Goal: Transaction & Acquisition: Obtain resource

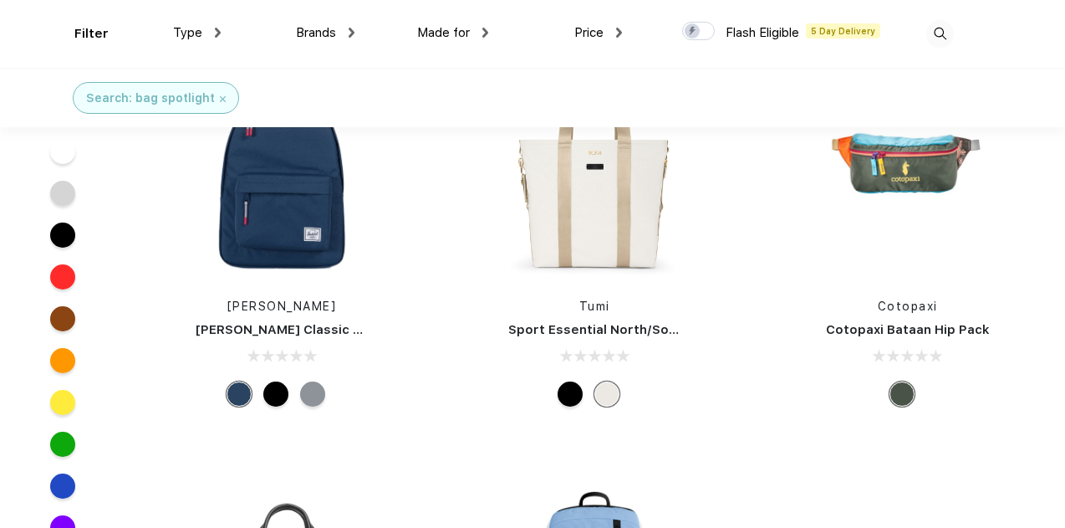
scroll to position [503, 0]
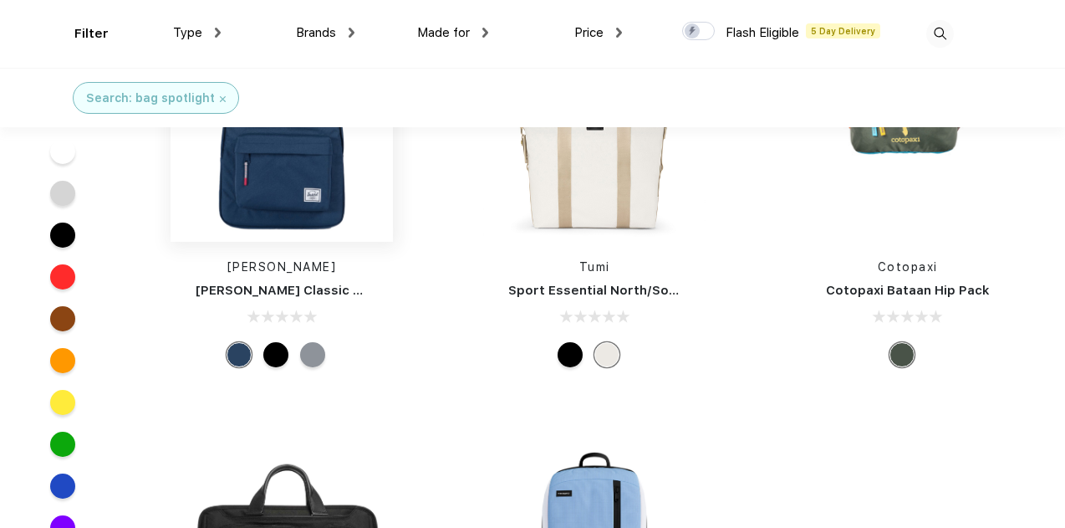
click at [324, 150] on img at bounding box center [282, 130] width 222 height 222
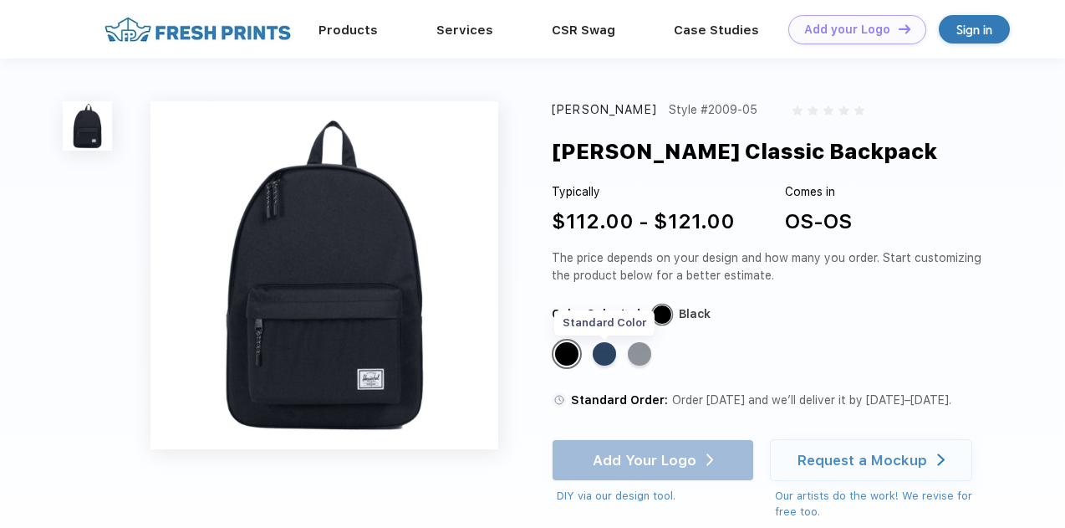
click at [605, 364] on div "Standard Color" at bounding box center [604, 353] width 23 height 23
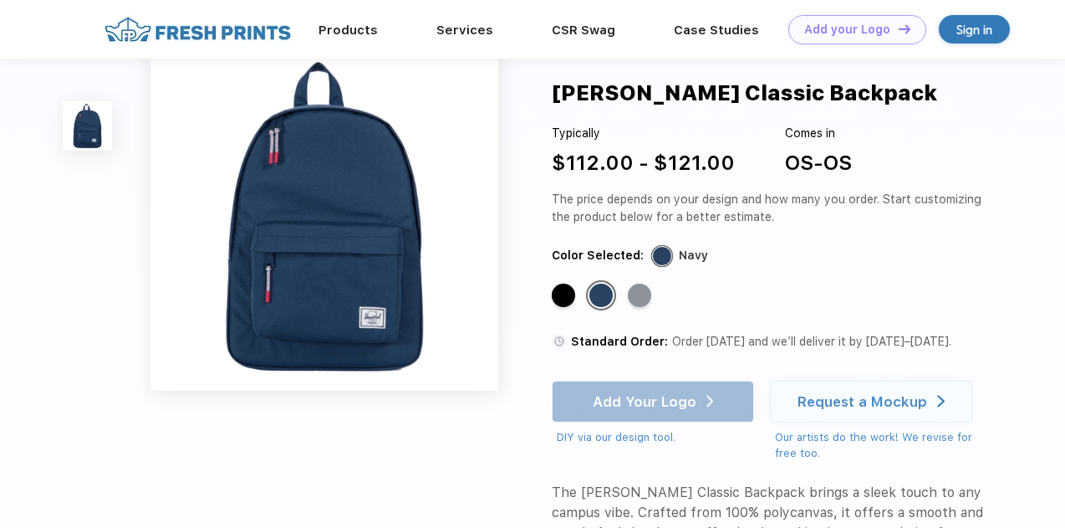
scroll to position [84, 0]
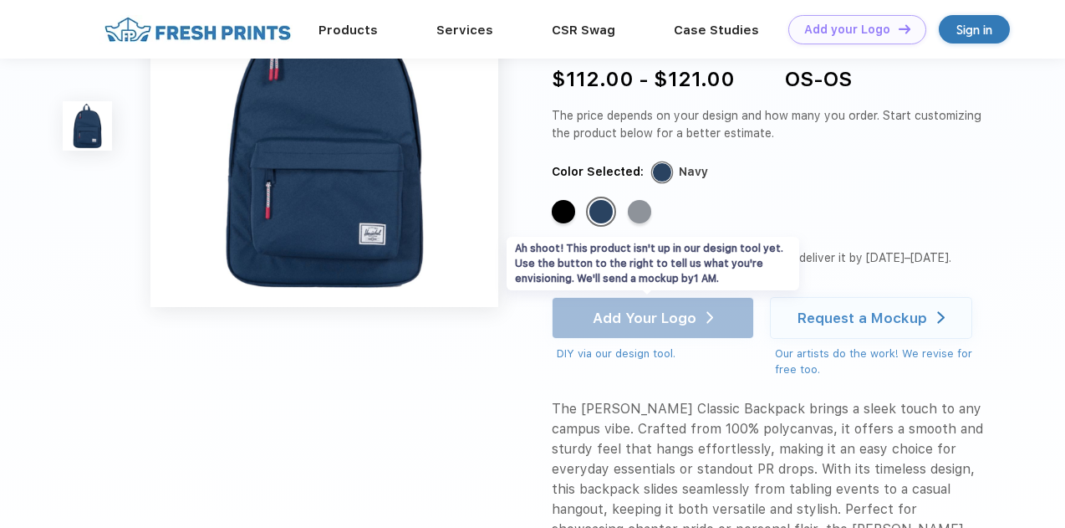
click at [632, 314] on div "Add Your Logo DIY via our design tool. Ah shoot! This product isn't up in our d…" at bounding box center [653, 329] width 202 height 65
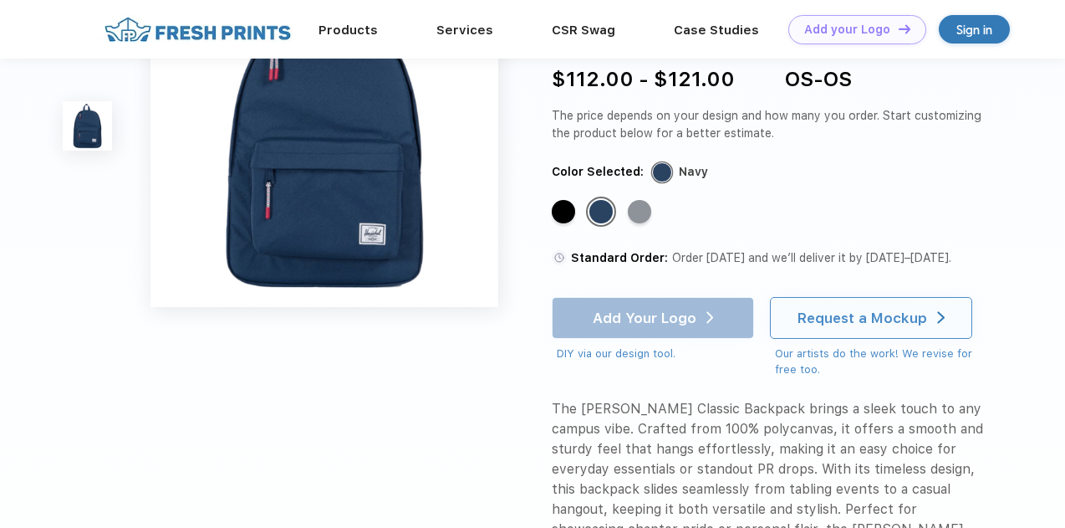
click at [858, 319] on div "Request a Mockup" at bounding box center [863, 317] width 130 height 17
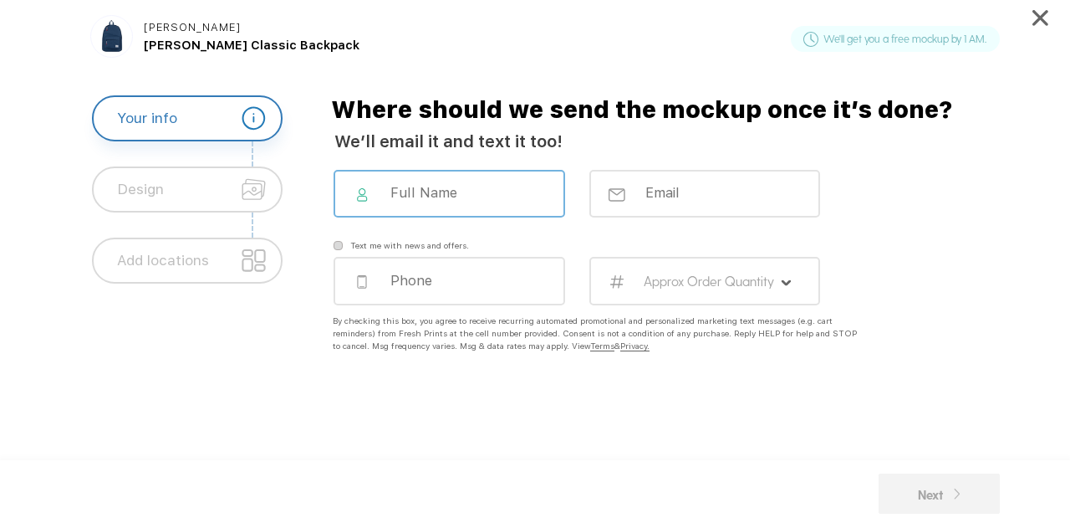
click at [454, 192] on input at bounding box center [460, 192] width 143 height 17
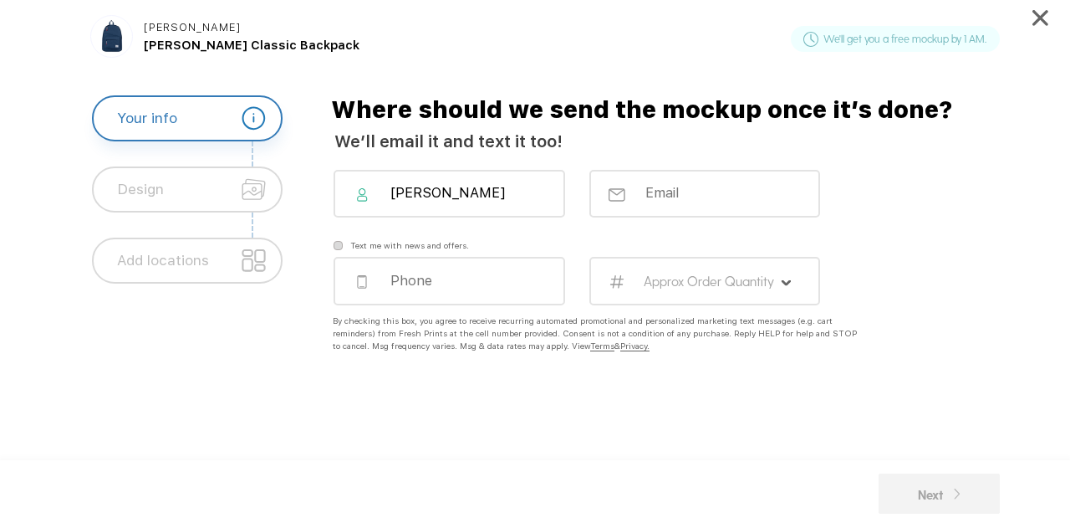
type input "[PERSON_NAME]"
type input "[PERSON_NAME][EMAIL_ADDRESS][DOMAIN_NAME]"
click at [411, 282] on input "tel" at bounding box center [460, 279] width 143 height 17
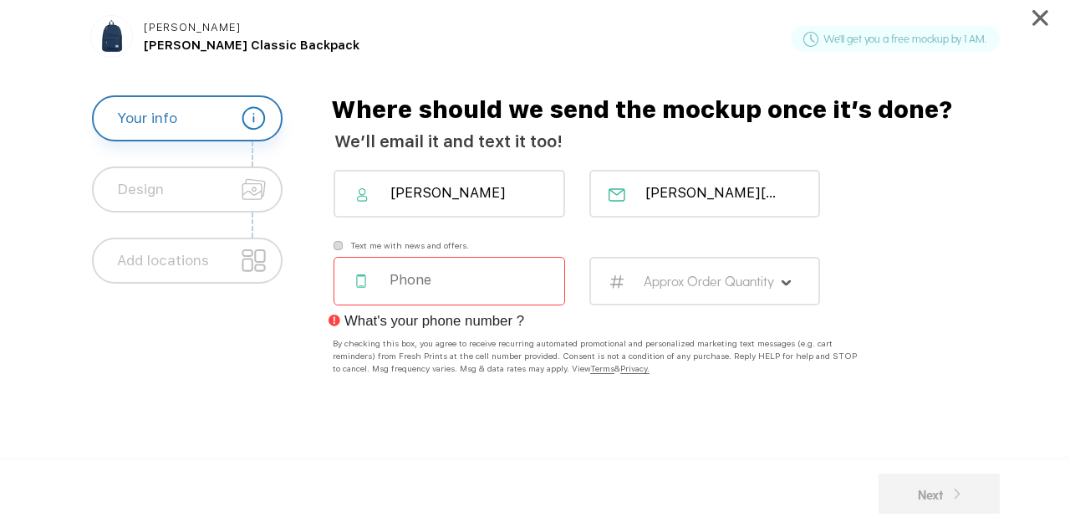
type input "5"
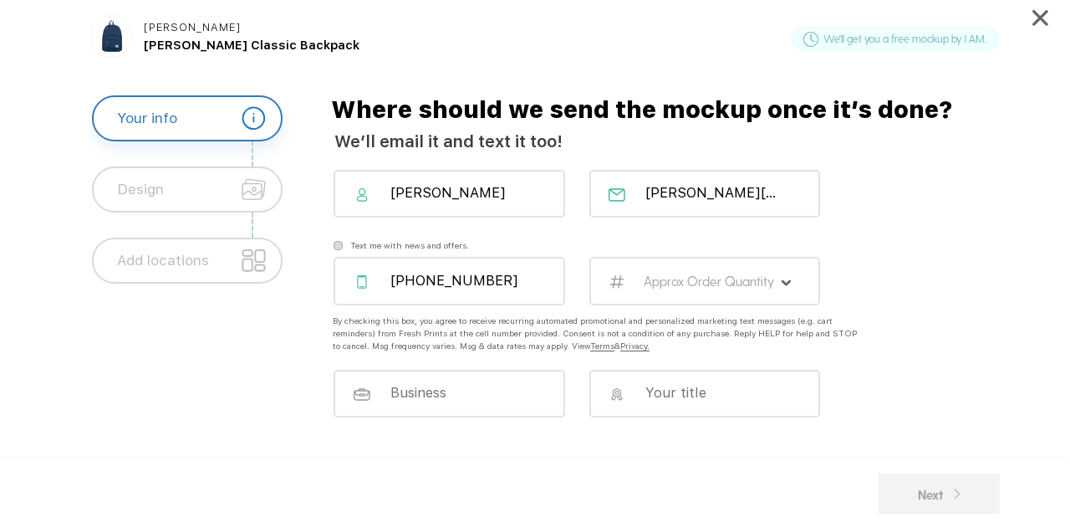
type input "[PHONE_NUMBER]"
click at [706, 454] on div "[PERSON_NAME] [PERSON_NAME][EMAIL_ADDRESS][DOMAIN_NAME] Text me with news and o…" at bounding box center [685, 392] width 738 height 444
click at [676, 275] on label "Approx Order Quantity" at bounding box center [709, 281] width 131 height 16
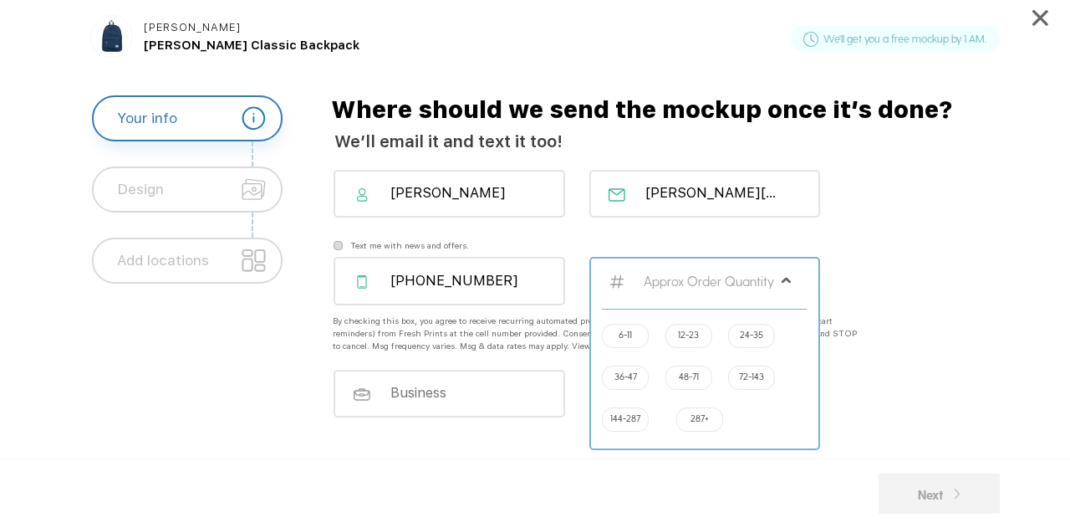
click at [754, 341] on div "24-35" at bounding box center [751, 336] width 47 height 24
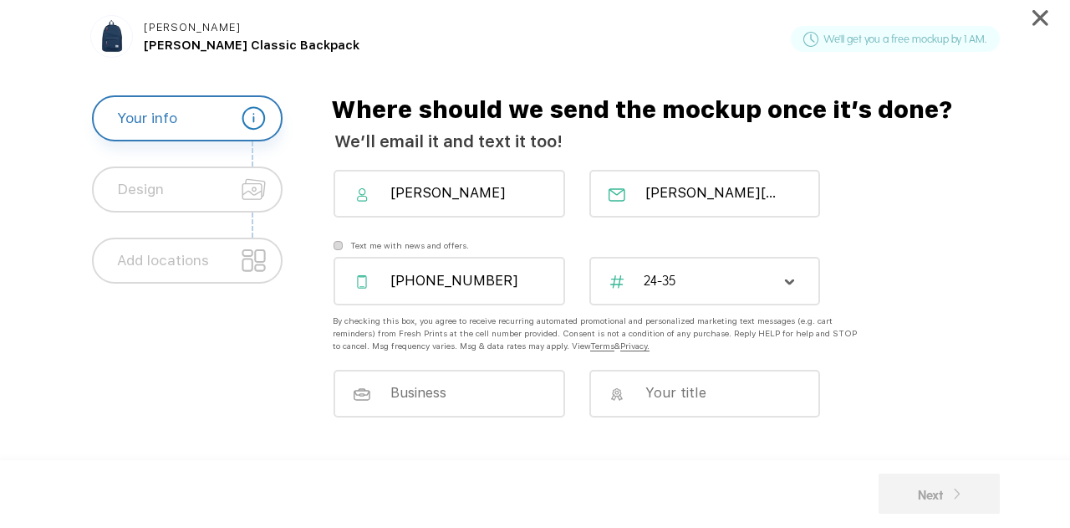
click at [525, 401] on div at bounding box center [449, 394] width 231 height 48
click at [450, 401] on div at bounding box center [449, 394] width 231 height 48
click at [445, 395] on input at bounding box center [459, 391] width 143 height 17
type input "Association of Plastic Recyclers"
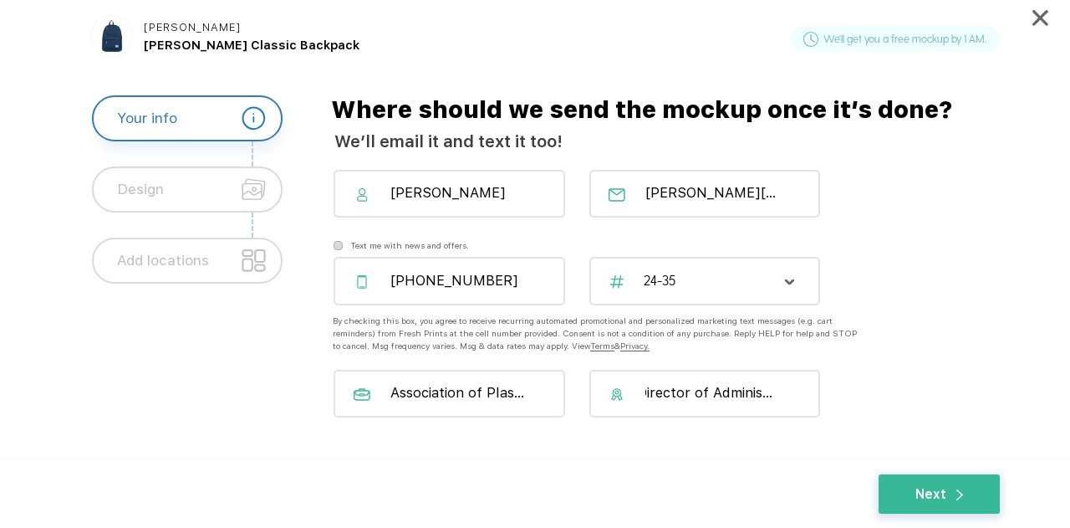
scroll to position [0, 28]
type input "Director of Administration"
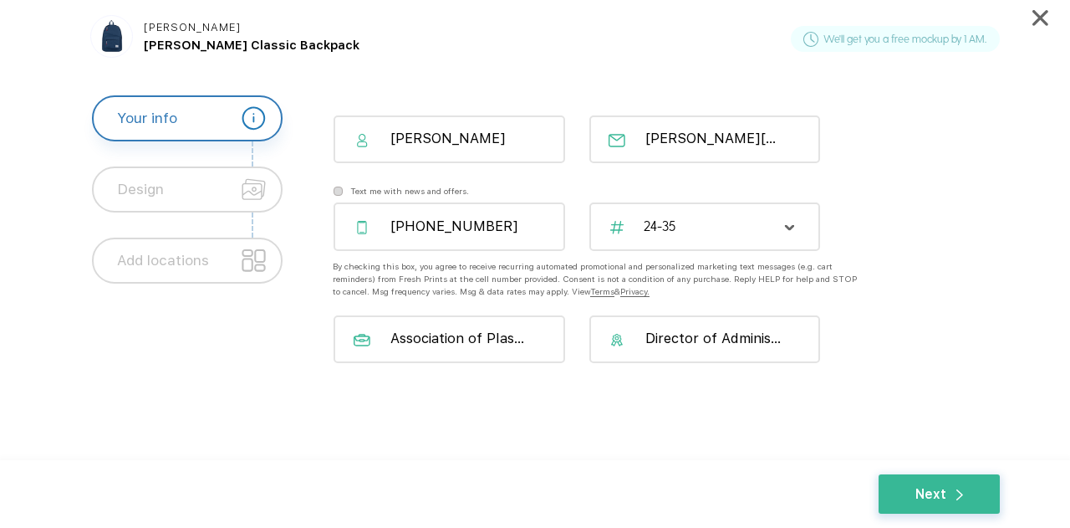
scroll to position [106, 0]
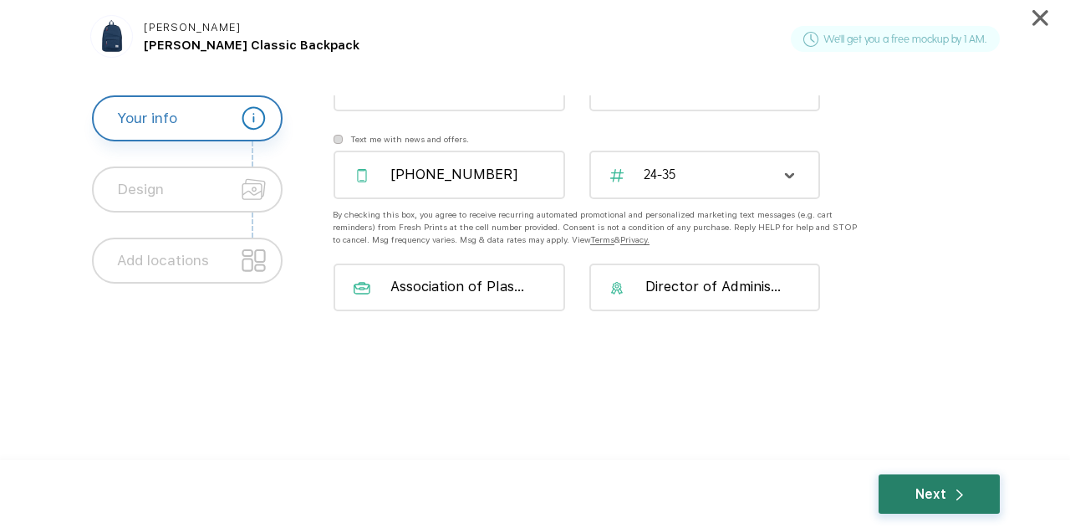
click at [931, 499] on div "Next" at bounding box center [940, 493] width 48 height 19
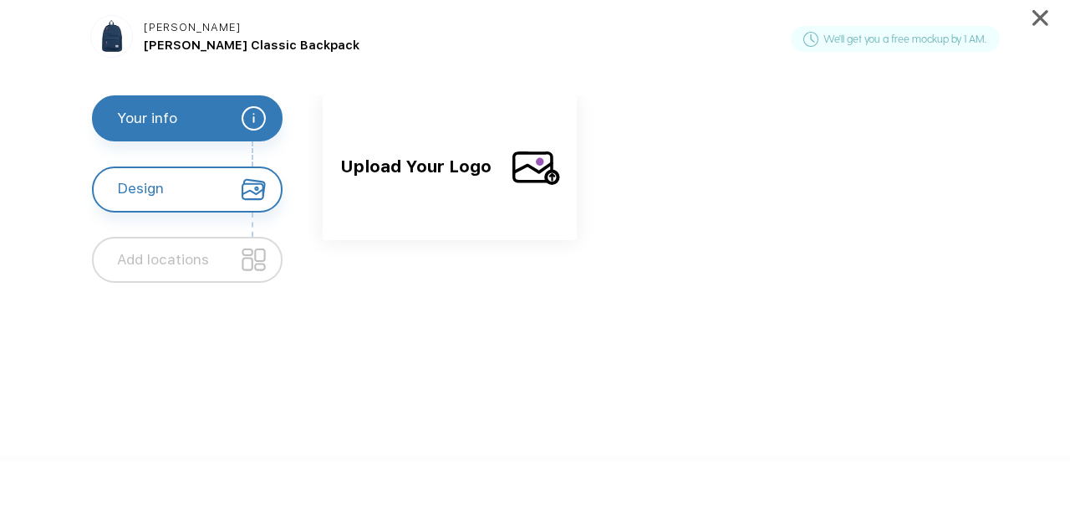
click at [383, 187] on span "Upload Your Logo" at bounding box center [419, 180] width 158 height 54
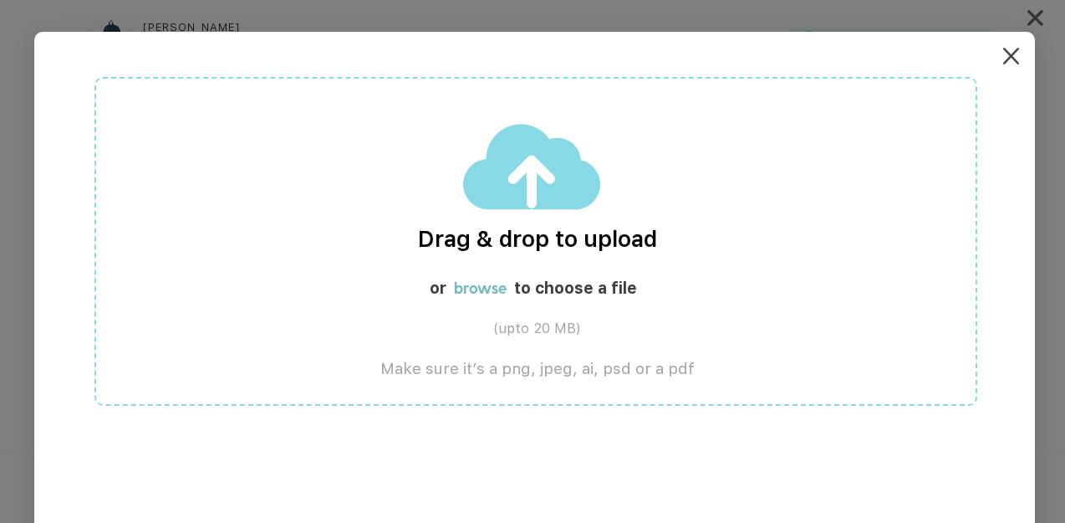
click at [493, 284] on label "browse" at bounding box center [480, 287] width 53 height 19
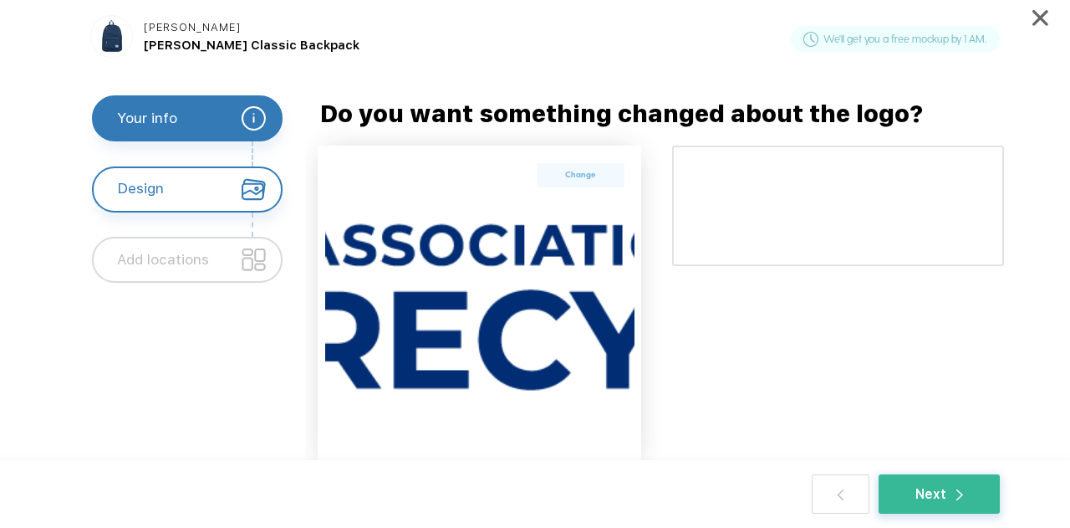
click at [580, 169] on label "Change" at bounding box center [580, 174] width 65 height 13
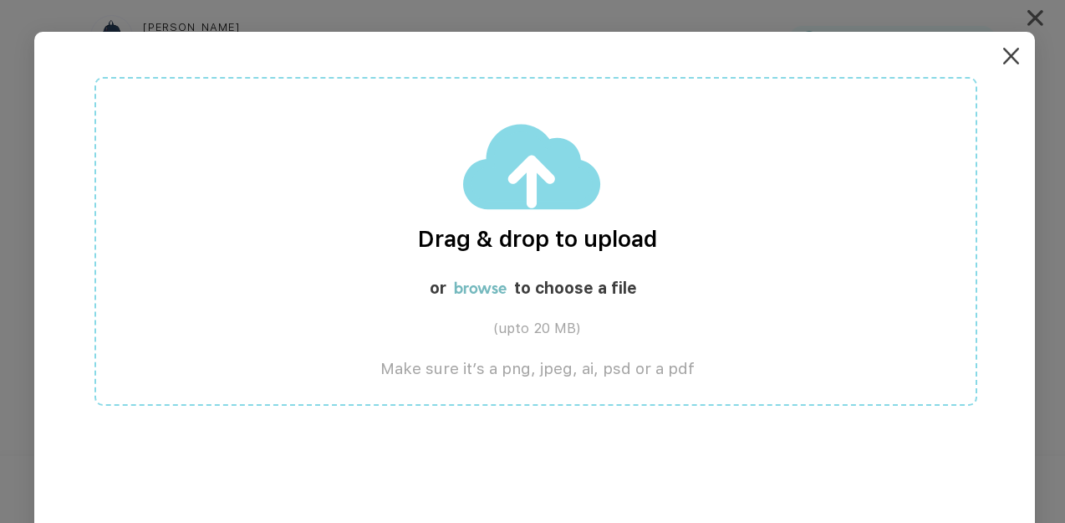
click at [503, 288] on label "browse" at bounding box center [480, 287] width 53 height 19
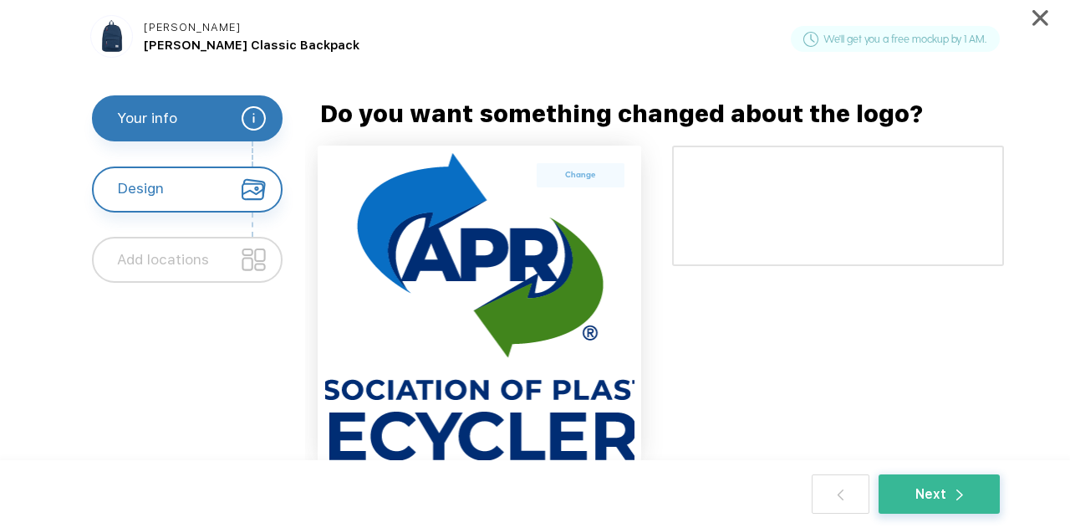
click at [692, 344] on div at bounding box center [838, 309] width 332 height 327
click at [607, 170] on label "Change" at bounding box center [580, 174] width 65 height 13
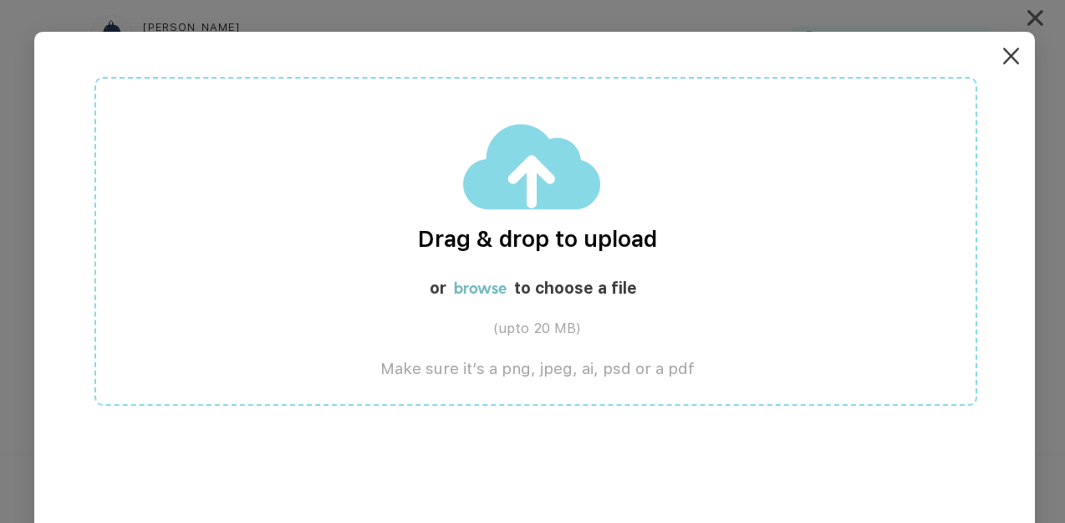
click at [560, 185] on img at bounding box center [532, 166] width 139 height 87
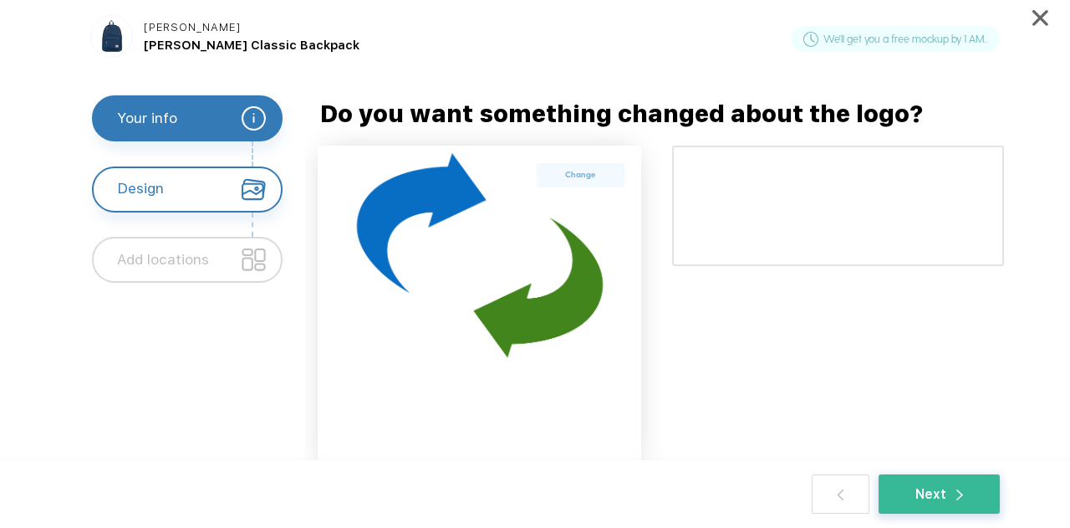
click at [818, 305] on div at bounding box center [838, 309] width 332 height 327
click at [614, 176] on div "Change" at bounding box center [581, 175] width 88 height 24
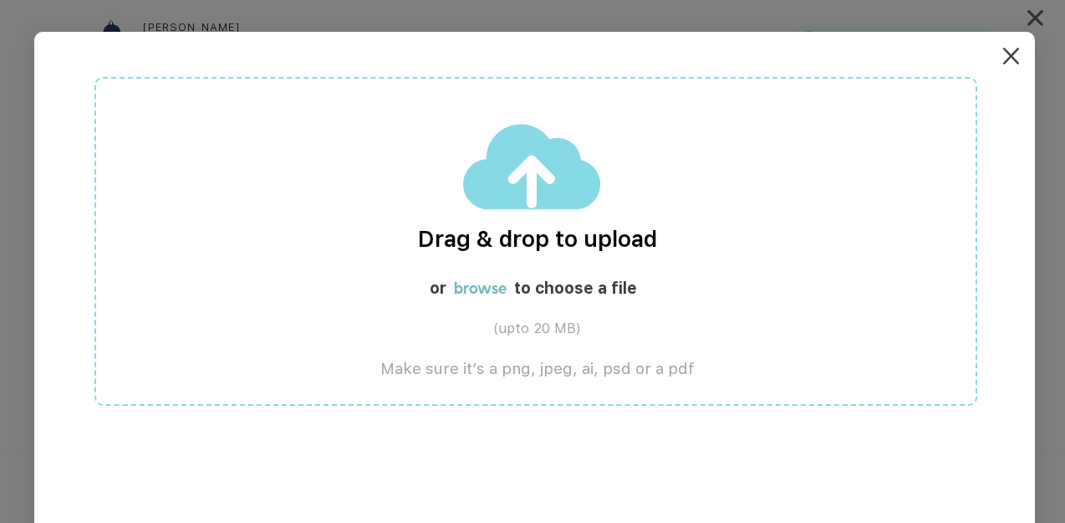
click at [1019, 61] on img at bounding box center [1012, 56] width 16 height 16
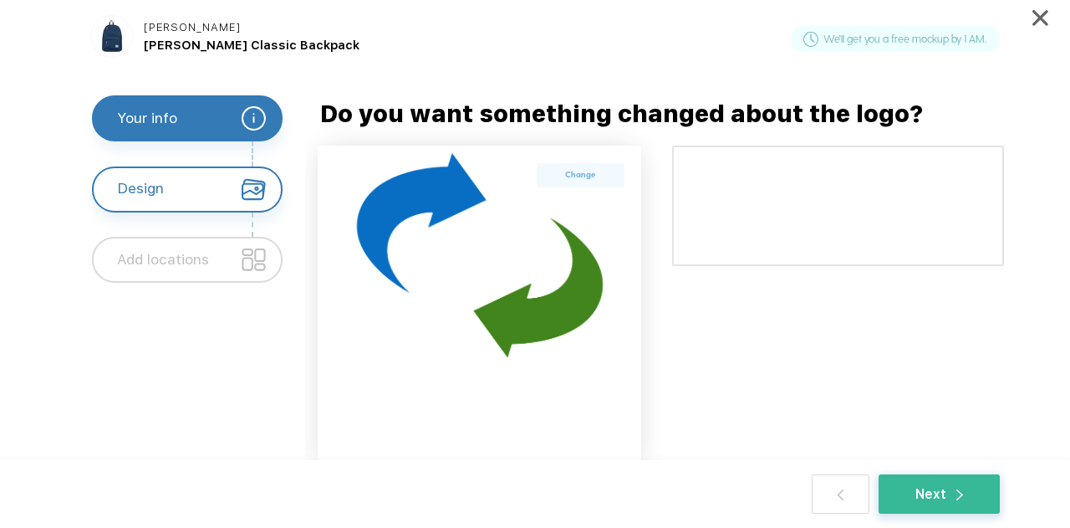
drag, startPoint x: 402, startPoint y: 267, endPoint x: 639, endPoint y: 387, distance: 265.6
click at [636, 392] on div "Change" at bounding box center [480, 310] width 324 height 314
click at [709, 354] on div at bounding box center [838, 309] width 332 height 327
click at [600, 175] on label "Change" at bounding box center [580, 174] width 65 height 13
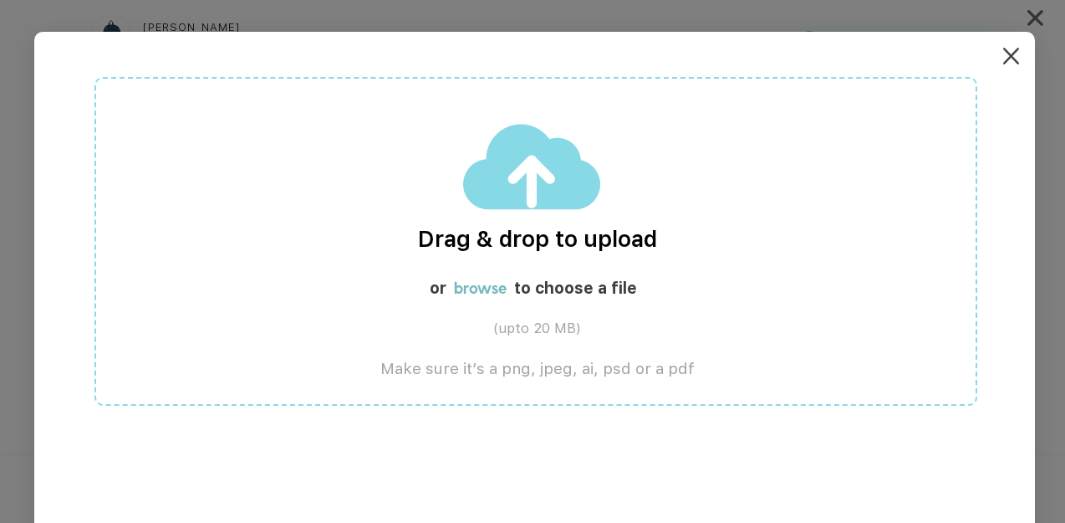
click at [492, 286] on label "browse" at bounding box center [480, 287] width 53 height 19
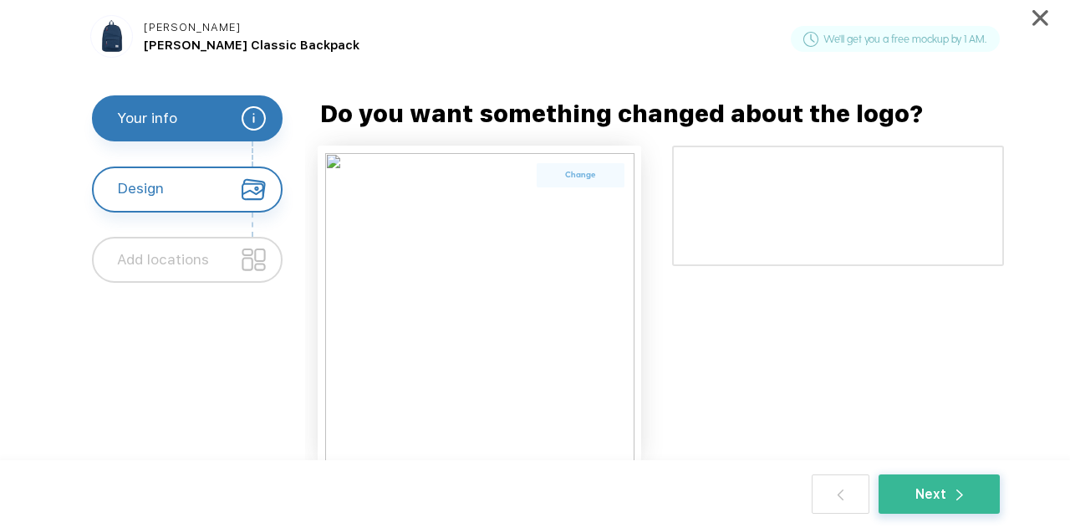
click at [808, 411] on div at bounding box center [838, 309] width 332 height 327
click at [603, 173] on label "Change" at bounding box center [580, 174] width 65 height 13
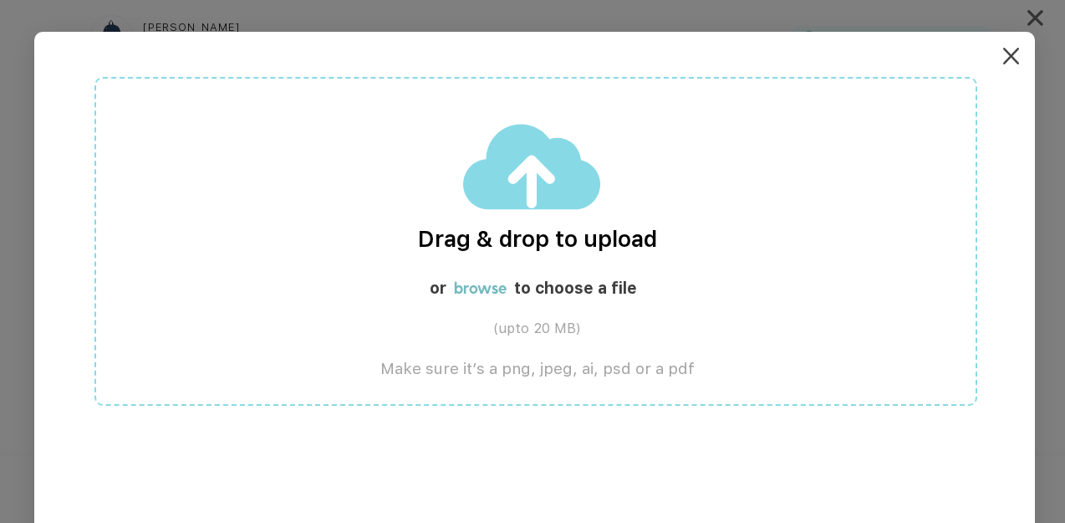
click at [475, 289] on label "browse" at bounding box center [480, 287] width 53 height 19
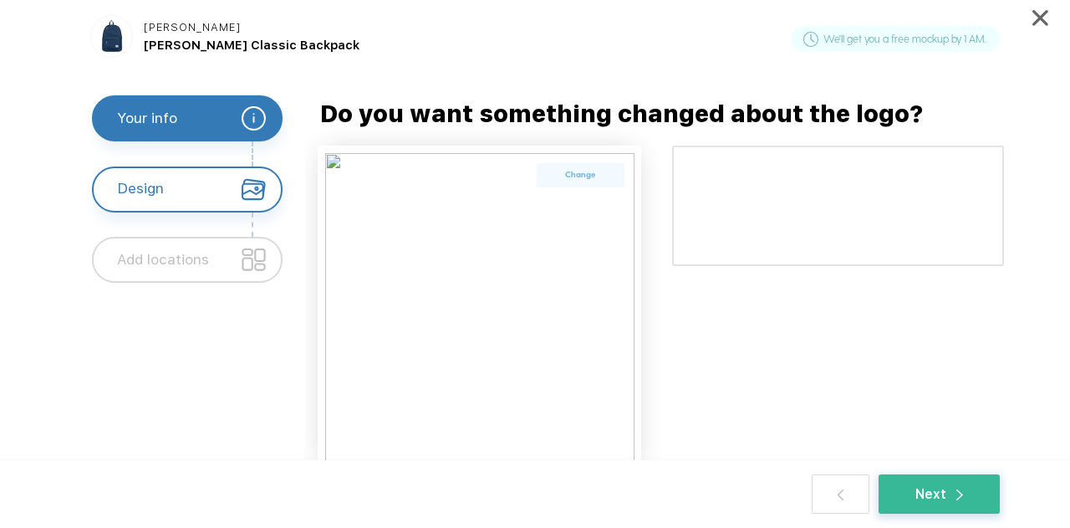
click at [562, 174] on label "Change" at bounding box center [580, 174] width 65 height 13
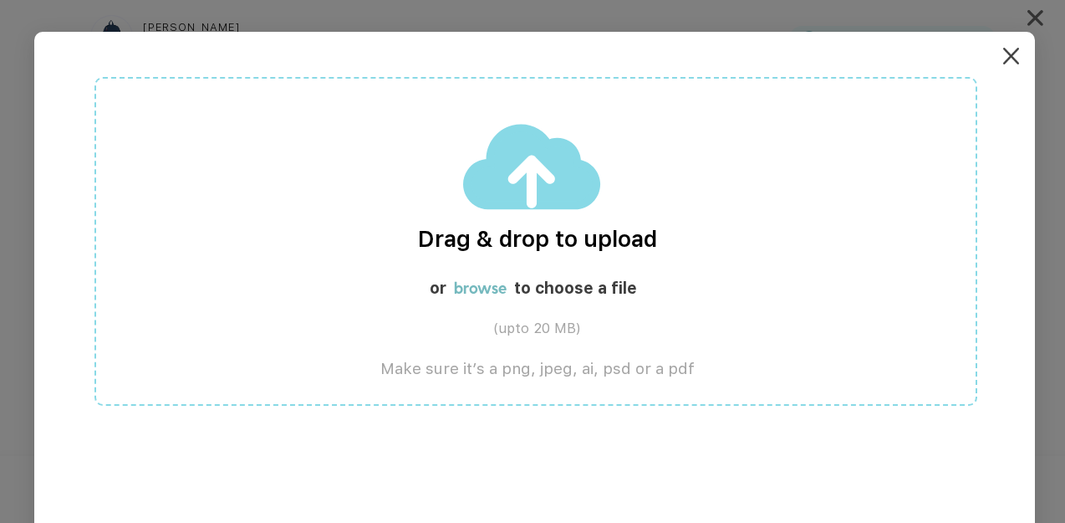
click at [487, 289] on label "browse" at bounding box center [480, 287] width 53 height 19
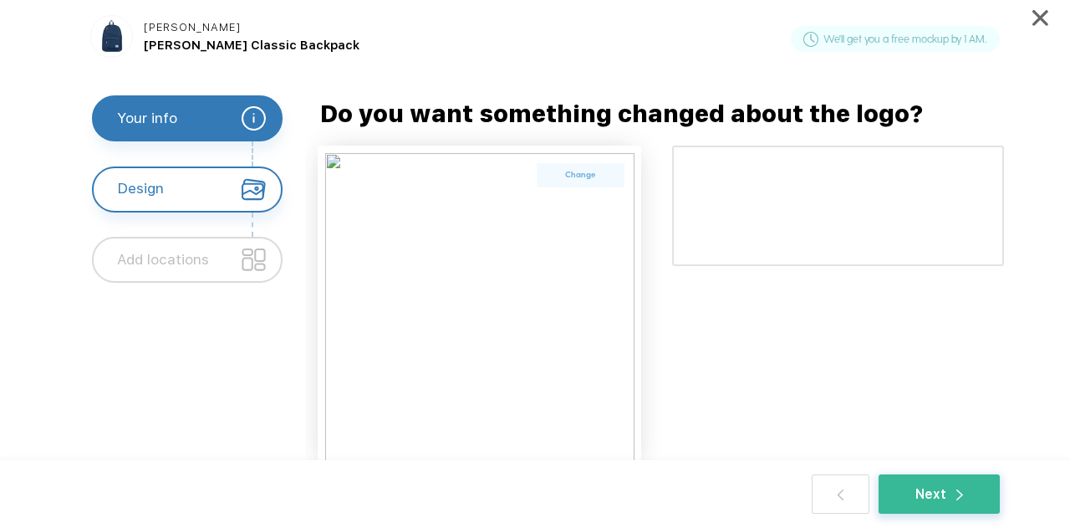
click at [779, 381] on div at bounding box center [838, 309] width 332 height 327
click at [562, 178] on label "Change" at bounding box center [580, 174] width 65 height 13
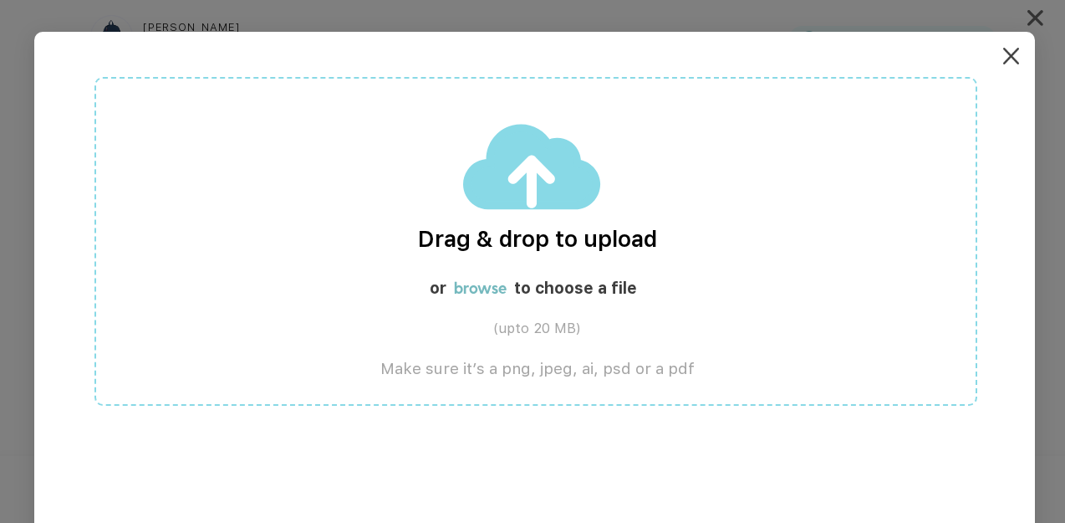
click at [488, 297] on label "browse" at bounding box center [480, 287] width 53 height 19
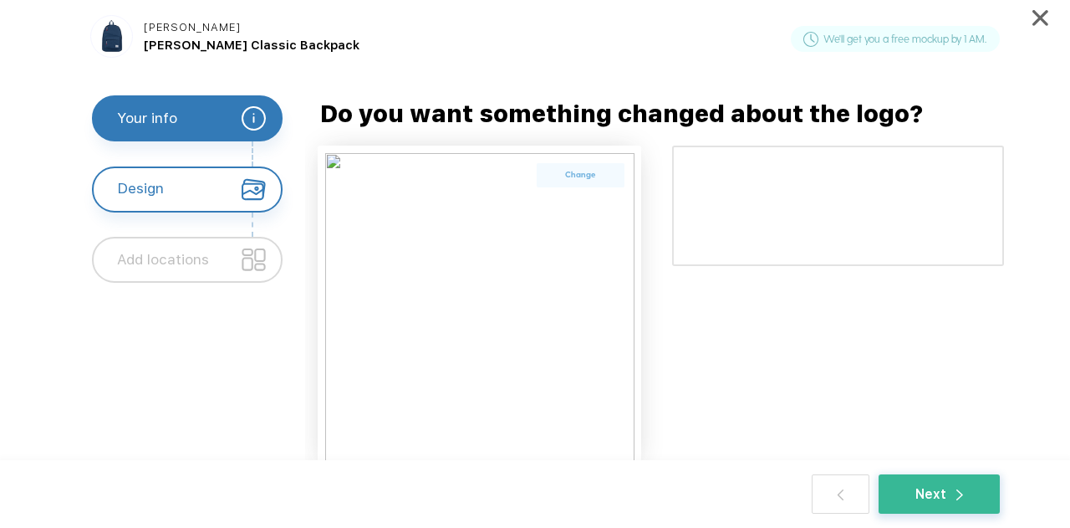
click at [589, 160] on img at bounding box center [479, 306] width 309 height 307
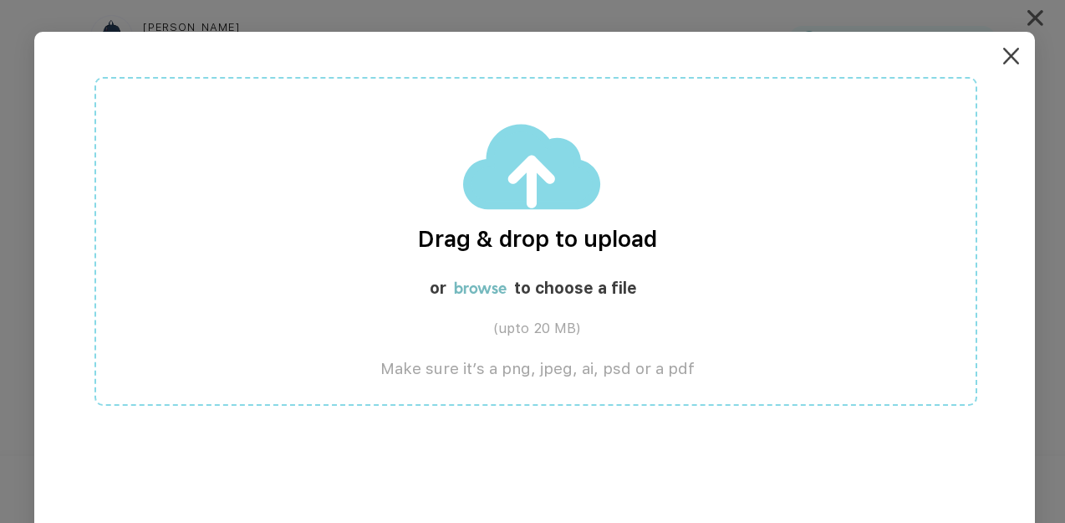
click at [486, 291] on label "browse" at bounding box center [480, 287] width 53 height 19
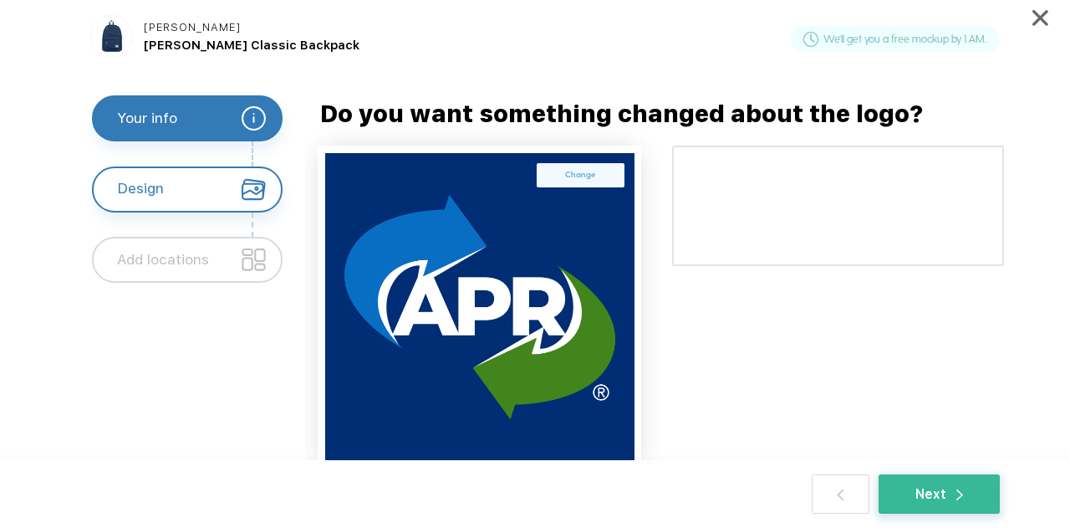
click at [849, 389] on div at bounding box center [838, 309] width 332 height 327
click at [599, 180] on label "Change" at bounding box center [580, 174] width 65 height 13
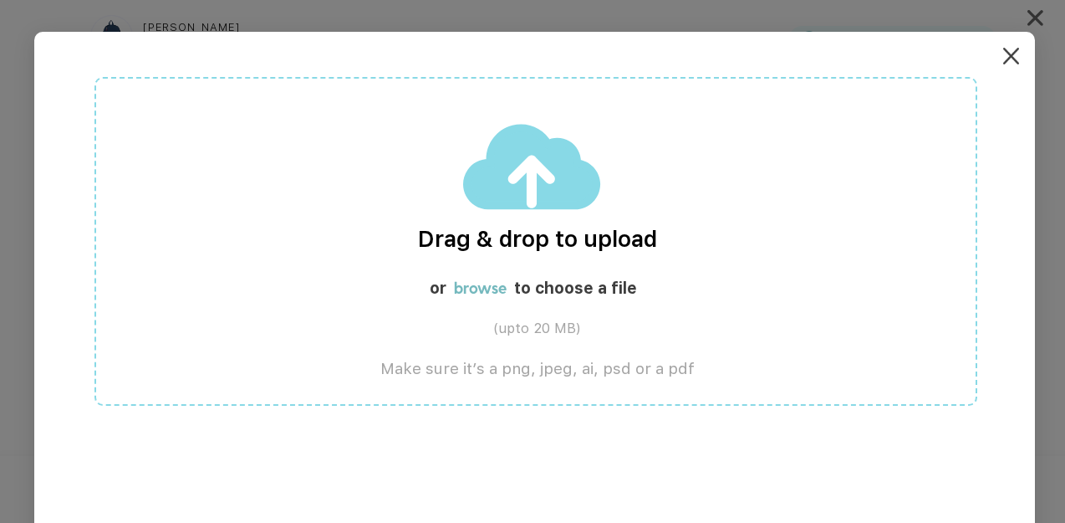
click at [493, 292] on label "browse" at bounding box center [480, 287] width 53 height 19
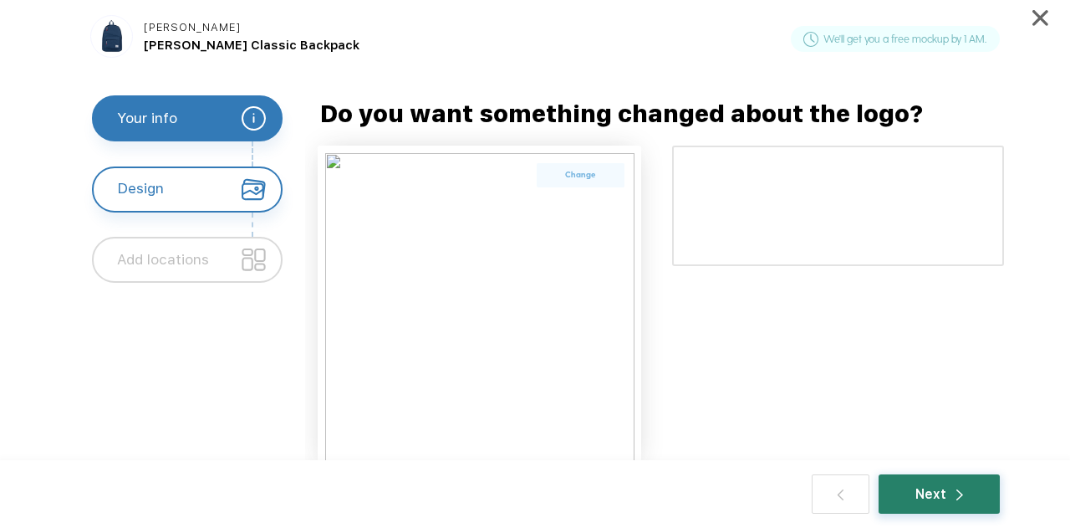
click at [946, 493] on div "Next" at bounding box center [940, 493] width 48 height 19
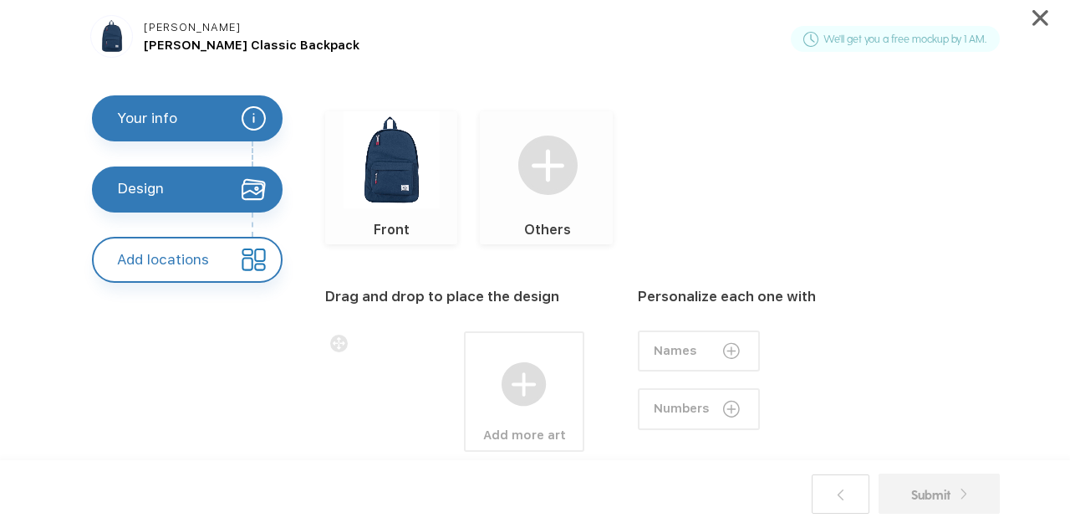
scroll to position [84, 0]
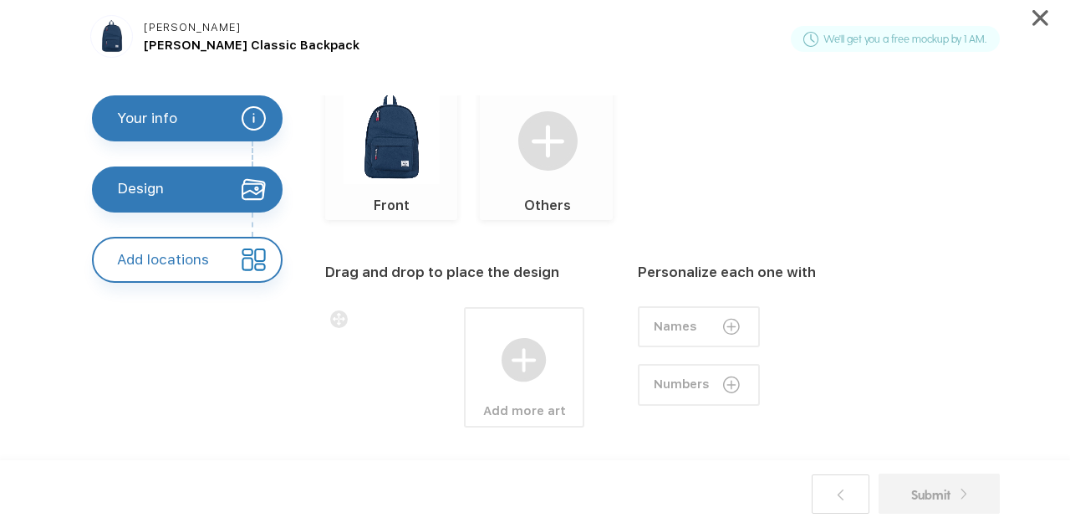
click at [395, 380] on div at bounding box center [385, 367] width 120 height 120
click at [667, 238] on div "Drag and drop to place the design Add more art Personalize each one with Names …" at bounding box center [684, 382] width 718 height 324
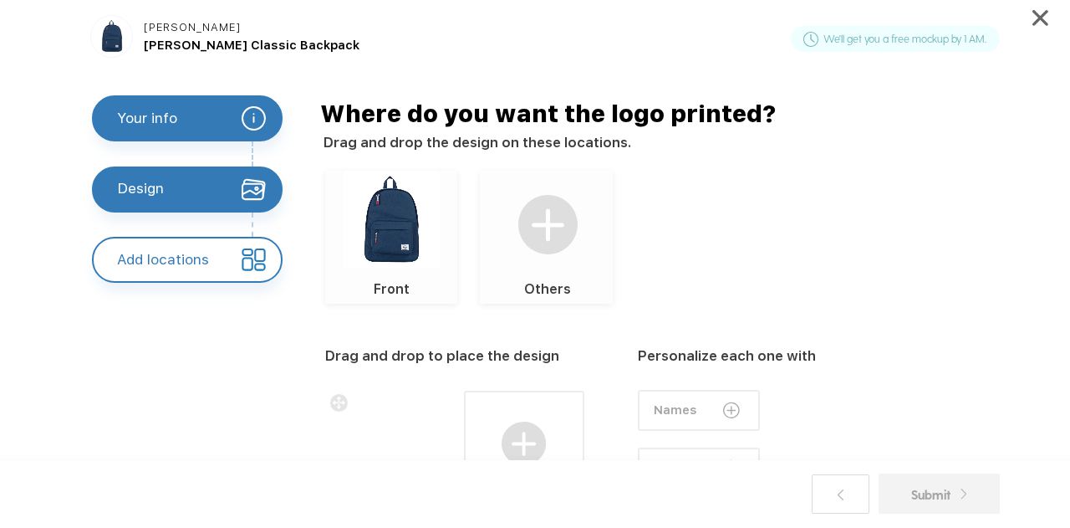
click at [396, 434] on div at bounding box center [385, 451] width 120 height 120
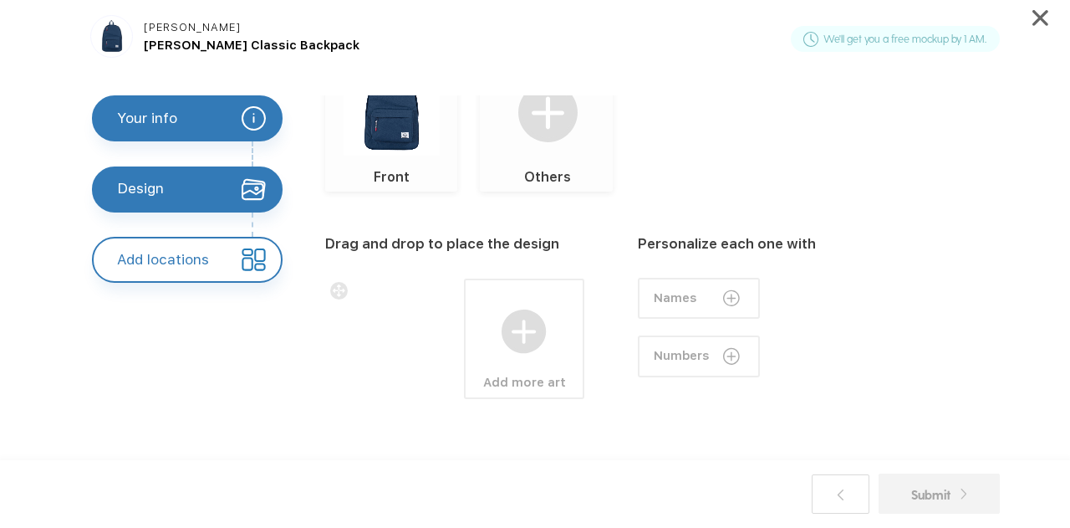
scroll to position [120, 0]
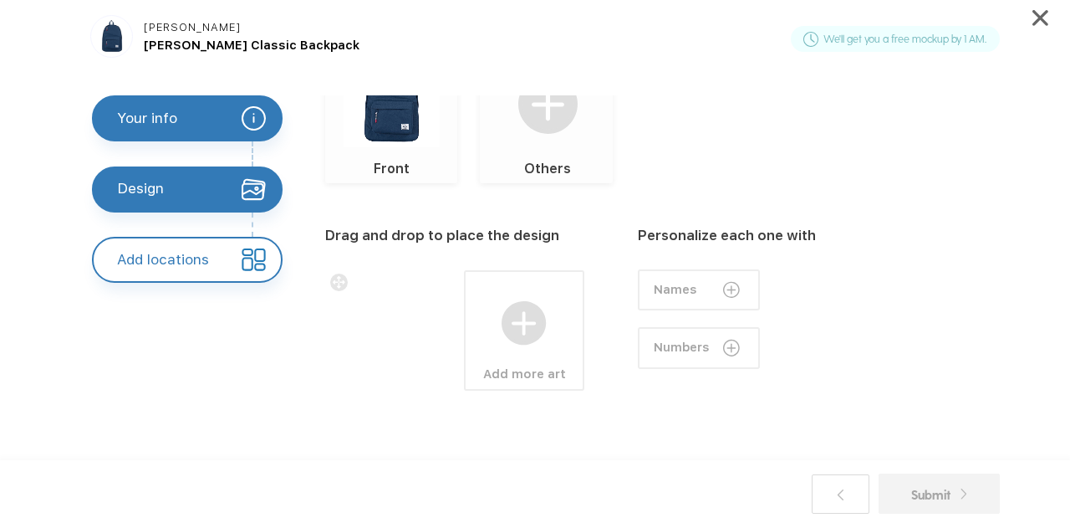
click at [943, 473] on div "Submit" at bounding box center [939, 493] width 121 height 41
click at [397, 174] on label "Front" at bounding box center [392, 169] width 44 height 20
click at [399, 139] on img at bounding box center [392, 98] width 96 height 96
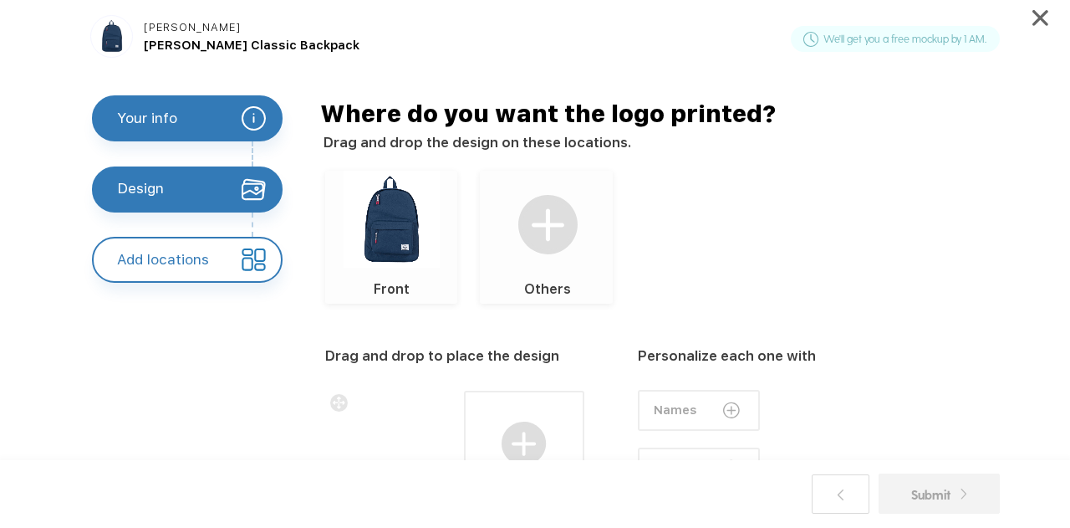
click at [366, 185] on img at bounding box center [392, 219] width 96 height 96
click at [569, 227] on img at bounding box center [549, 225] width 60 height 60
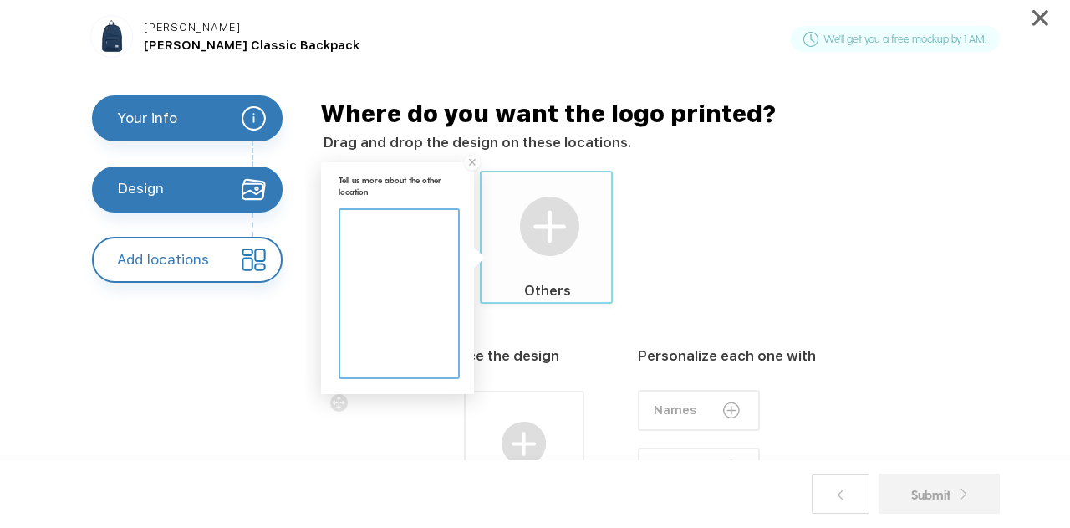
click at [728, 211] on div "Front Others Tell us more about the other location" at bounding box center [678, 237] width 706 height 132
click at [468, 165] on img at bounding box center [472, 162] width 20 height 20
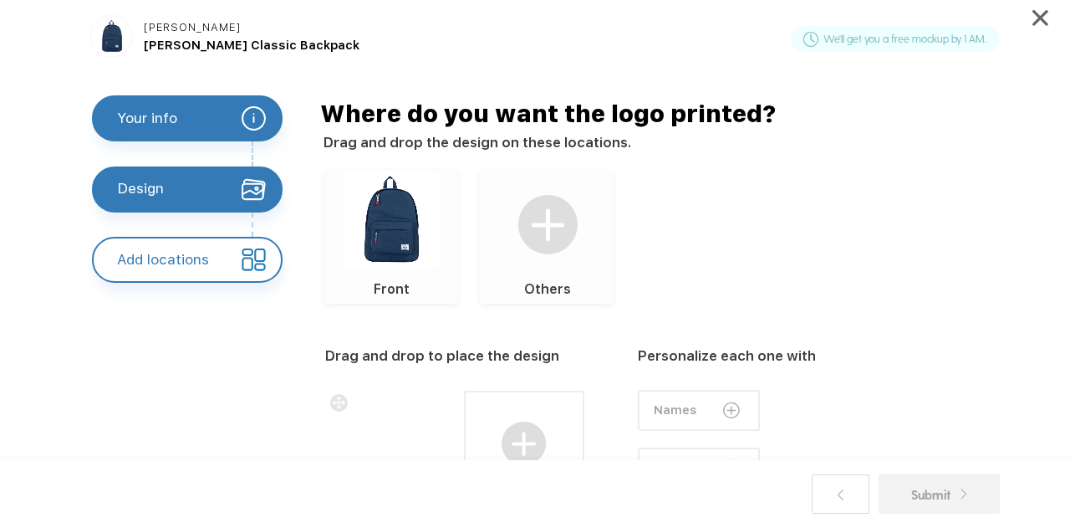
click at [359, 253] on img at bounding box center [392, 219] width 96 height 96
click at [419, 212] on img at bounding box center [392, 219] width 96 height 96
click at [406, 222] on img at bounding box center [392, 219] width 96 height 96
click at [982, 486] on div "Submit" at bounding box center [939, 493] width 121 height 41
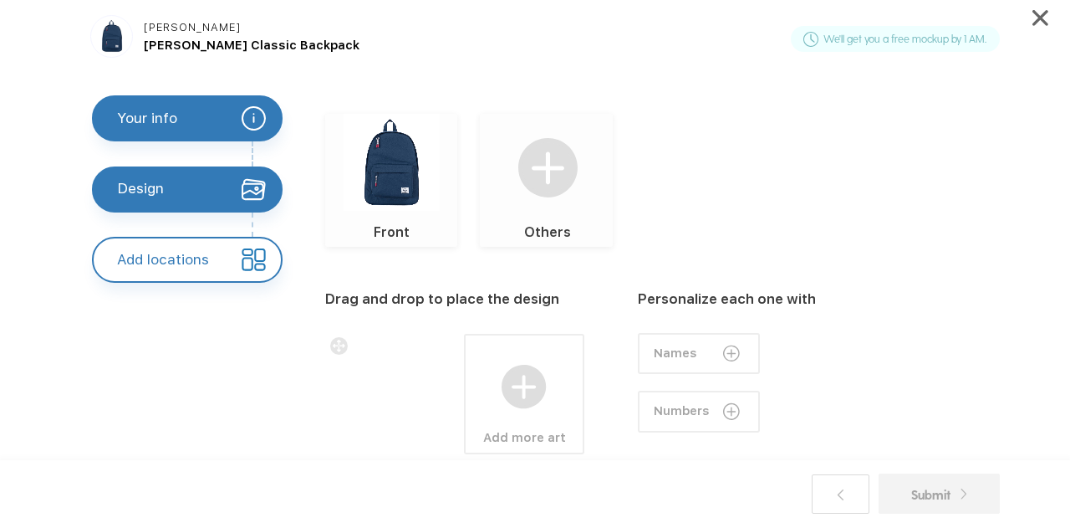
scroll to position [84, 0]
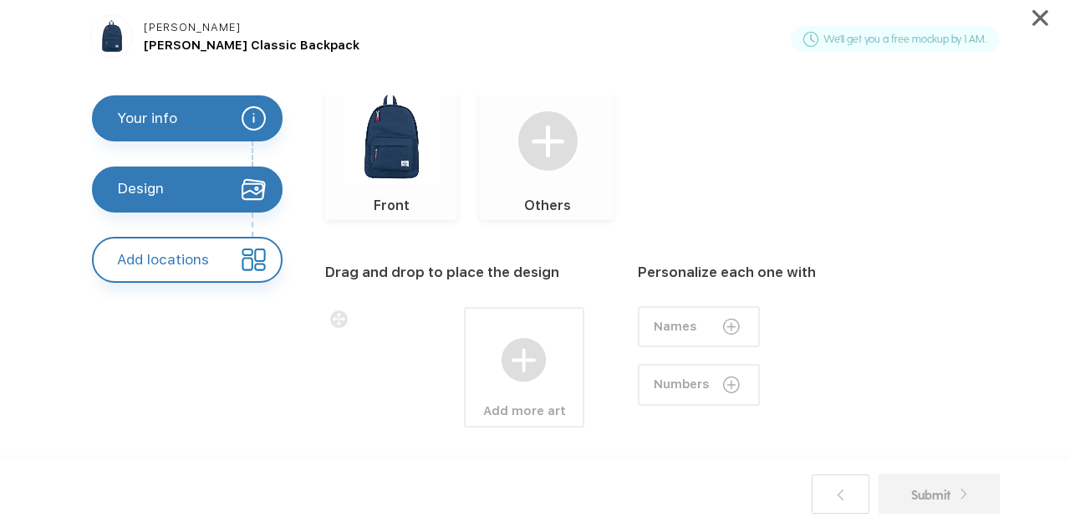
click at [416, 388] on div at bounding box center [385, 367] width 120 height 120
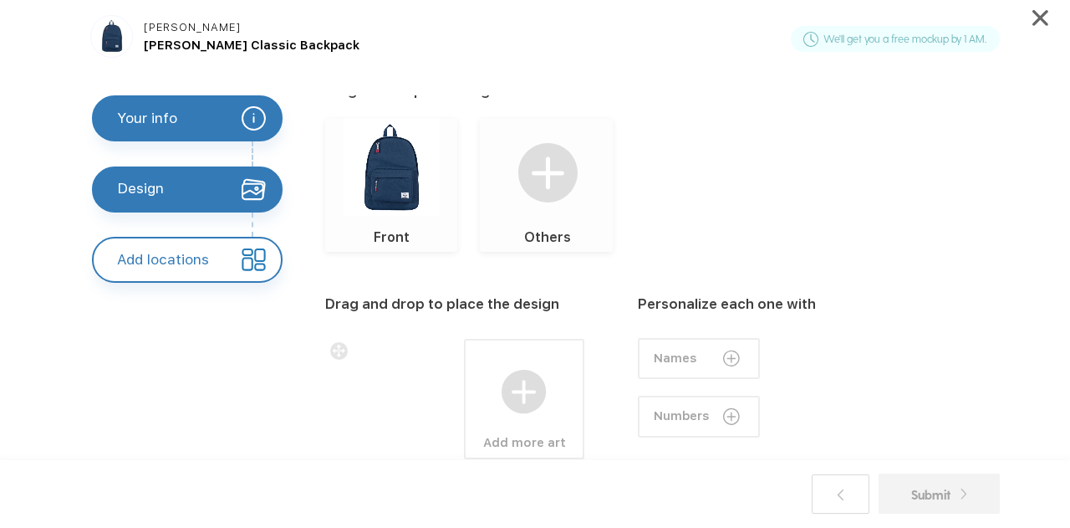
scroll to position [0, 0]
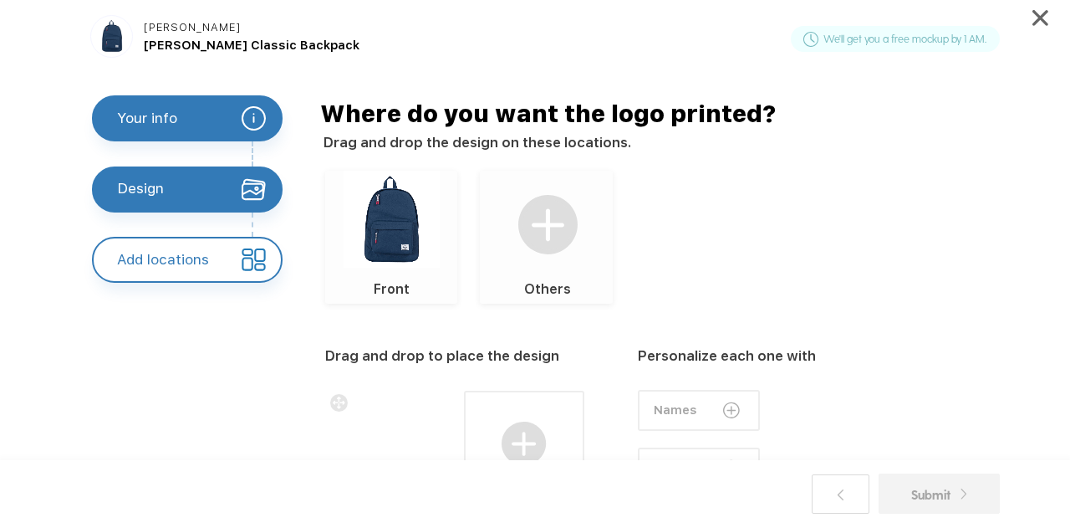
click at [390, 197] on img at bounding box center [392, 219] width 96 height 96
click at [569, 211] on img at bounding box center [549, 225] width 60 height 60
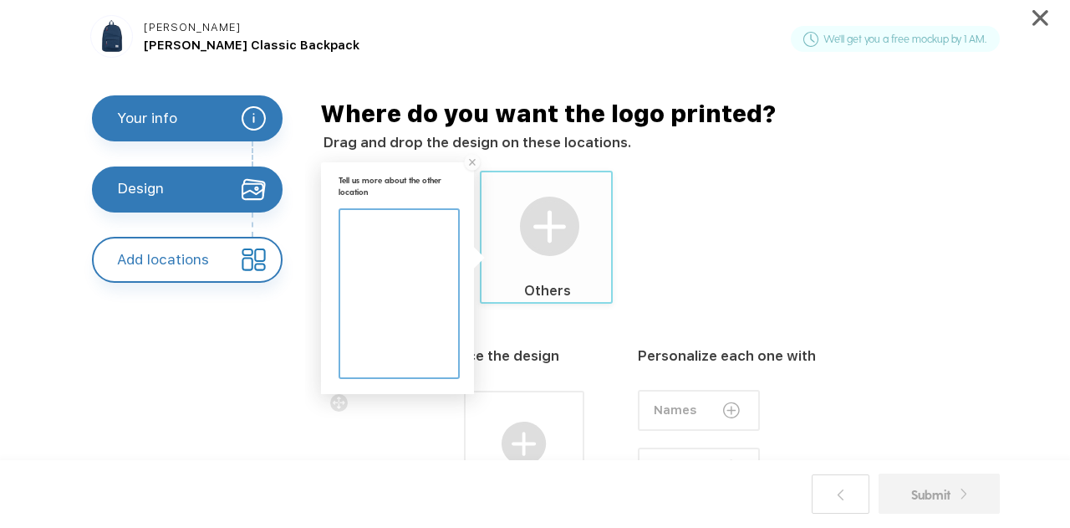
click at [427, 261] on textarea at bounding box center [399, 276] width 118 height 133
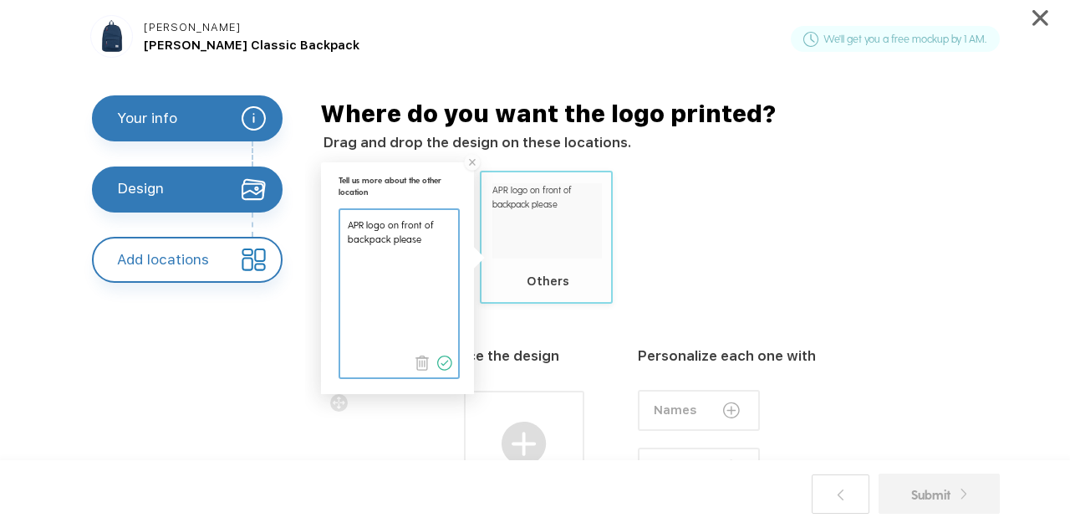
click at [345, 221] on textarea at bounding box center [399, 276] width 118 height 133
type textarea "Just APR logo on front of backpack please"
click at [976, 185] on div "Front Just APR logo on front of backpack please Others Tell us more about the o…" at bounding box center [678, 237] width 706 height 132
click at [859, 233] on div "Front Just APR logo on front of backpack please Others Tell us more about the o…" at bounding box center [678, 237] width 706 height 132
click at [444, 360] on img at bounding box center [444, 362] width 15 height 15
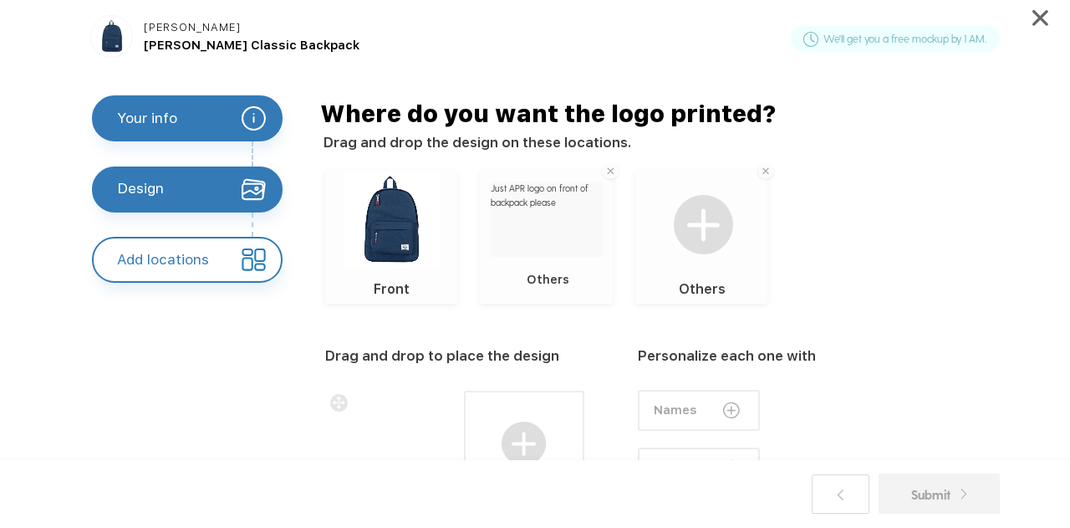
click at [831, 202] on div "Front Just APR logo on front of backpack please Others Others" at bounding box center [678, 237] width 706 height 132
click at [769, 176] on img at bounding box center [766, 171] width 20 height 20
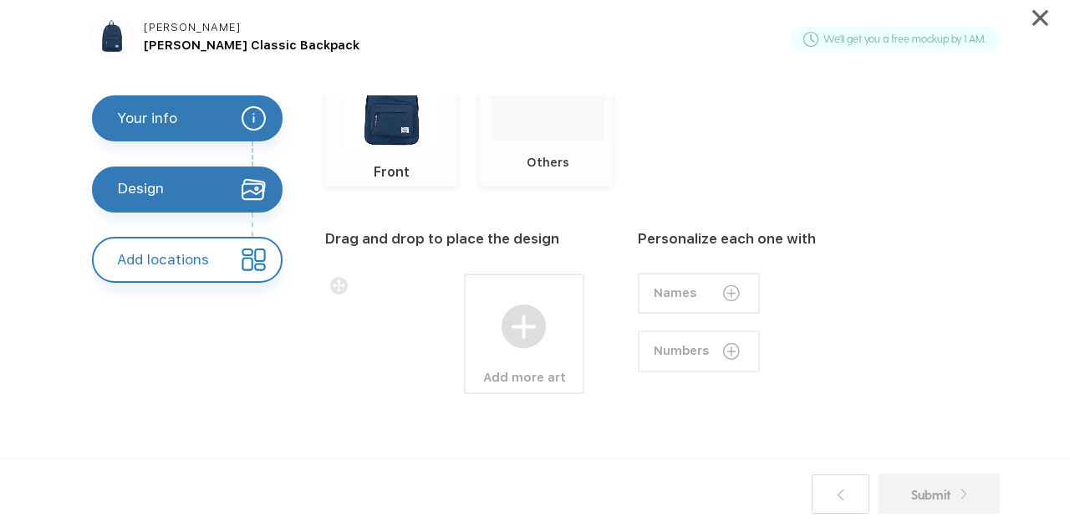
scroll to position [120, 0]
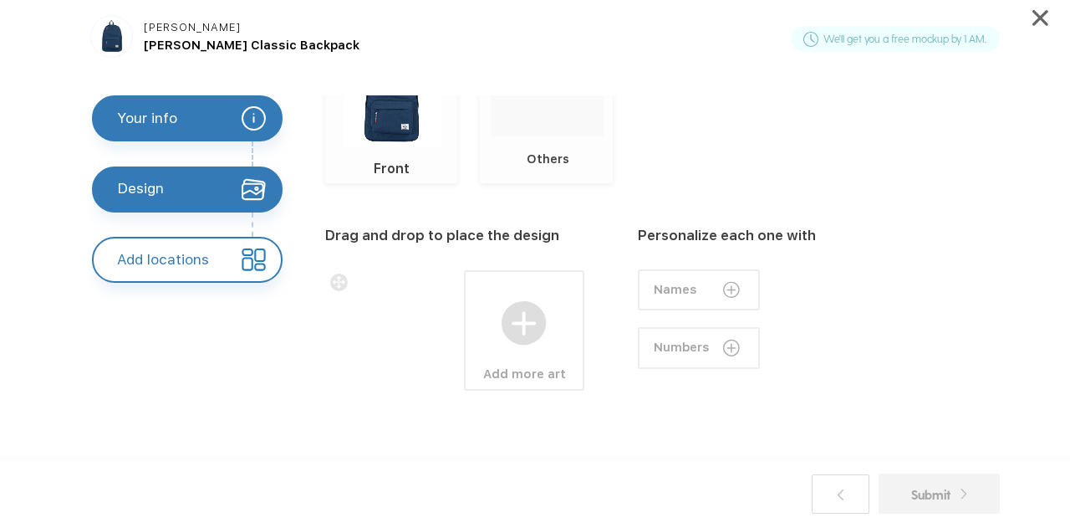
click at [485, 319] on div at bounding box center [524, 309] width 117 height 74
click at [744, 266] on img at bounding box center [747, 262] width 20 height 20
click at [682, 386] on div "Personalize each one with Names Numbers" at bounding box center [727, 366] width 178 height 283
click at [222, 257] on div "Add locations" at bounding box center [187, 260] width 191 height 46
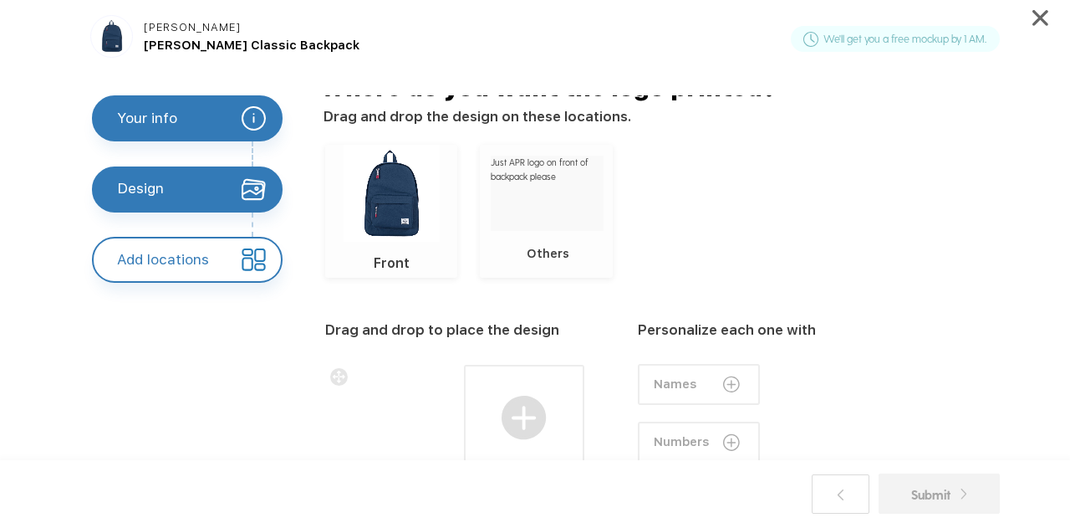
scroll to position [0, 0]
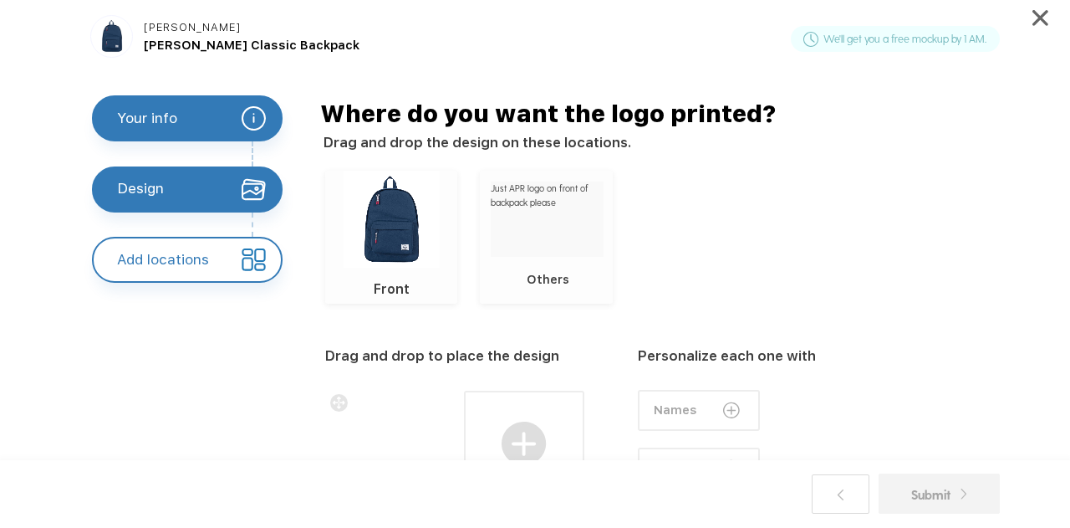
click at [942, 491] on div "Submit" at bounding box center [940, 493] width 56 height 19
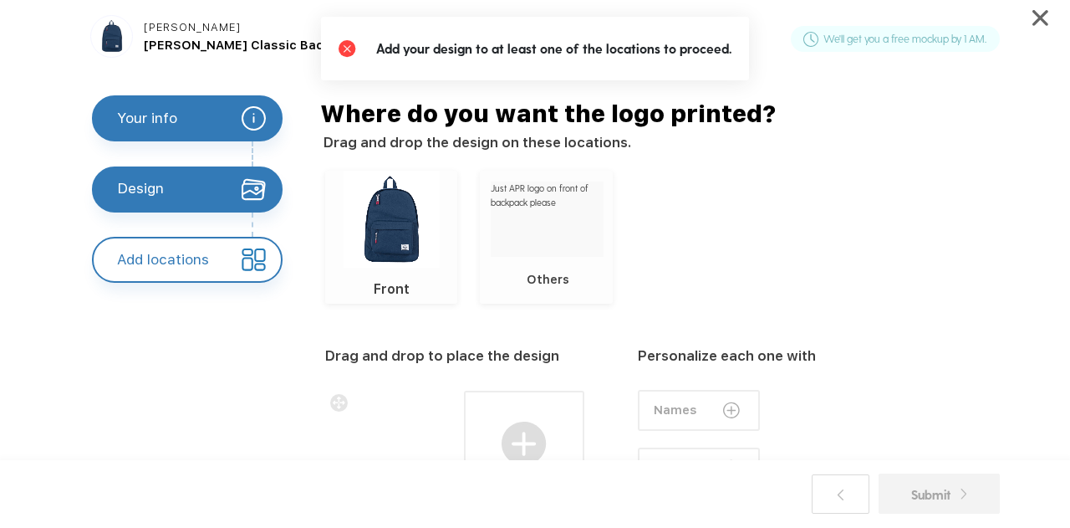
click at [942, 491] on div "Submit" at bounding box center [940, 493] width 56 height 19
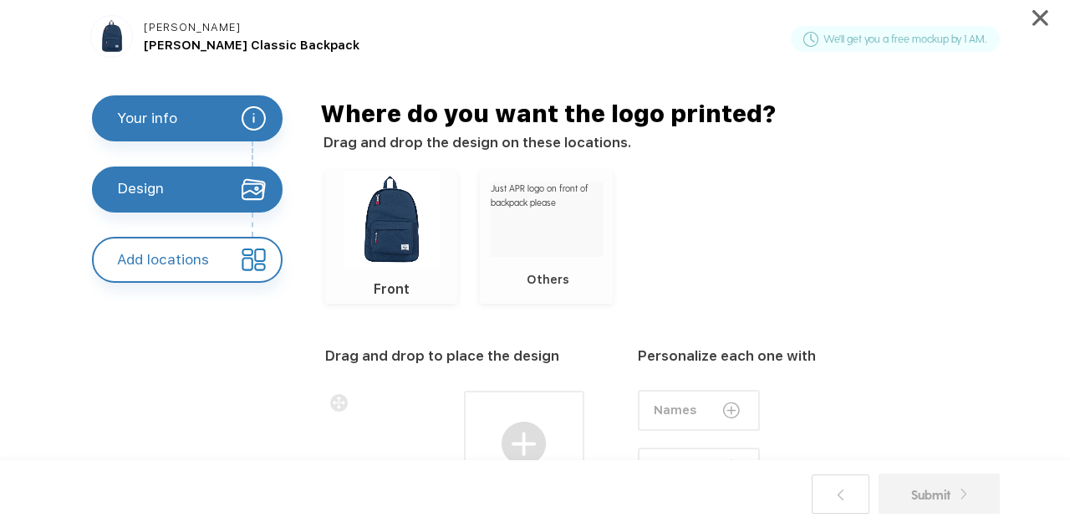
click at [340, 397] on img at bounding box center [339, 403] width 18 height 18
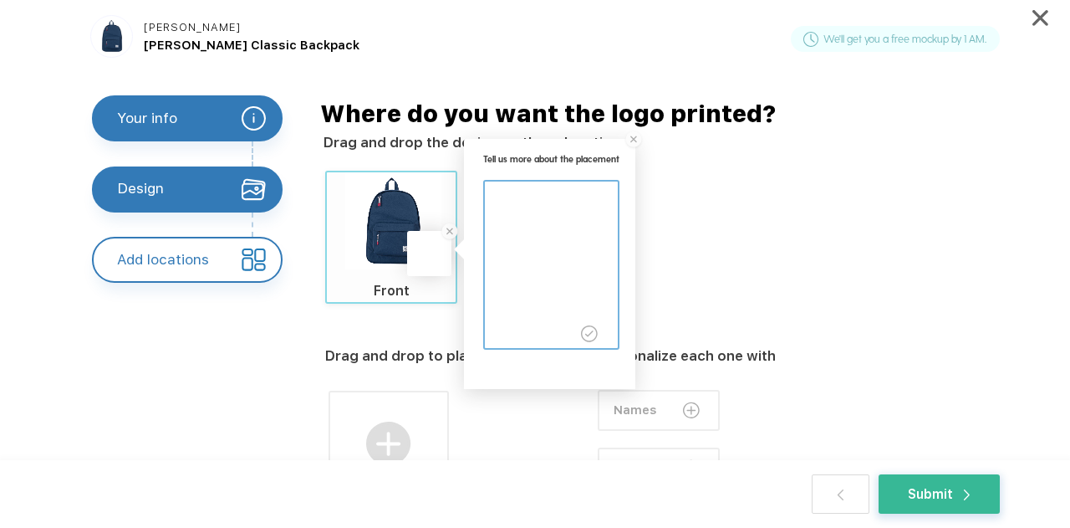
click at [916, 212] on div "Tell us more about the placement Front Just APR logo on front of backpack pleas…" at bounding box center [678, 237] width 706 height 132
click at [554, 214] on textarea at bounding box center [551, 256] width 132 height 150
click at [512, 200] on textarea at bounding box center [551, 256] width 132 height 150
type textarea "top half of back pack, center"
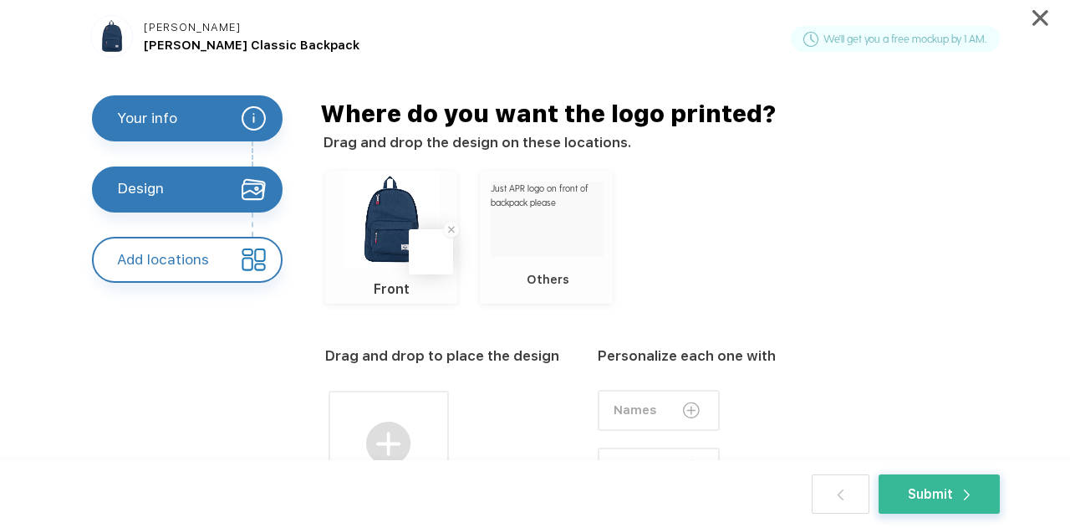
click at [756, 212] on div "Front Just APR logo on front of backpack please Others" at bounding box center [678, 237] width 706 height 132
click at [394, 253] on img at bounding box center [392, 219] width 96 height 96
click at [581, 233] on label "Just APR logo on front of backpack please" at bounding box center [547, 218] width 113 height 75
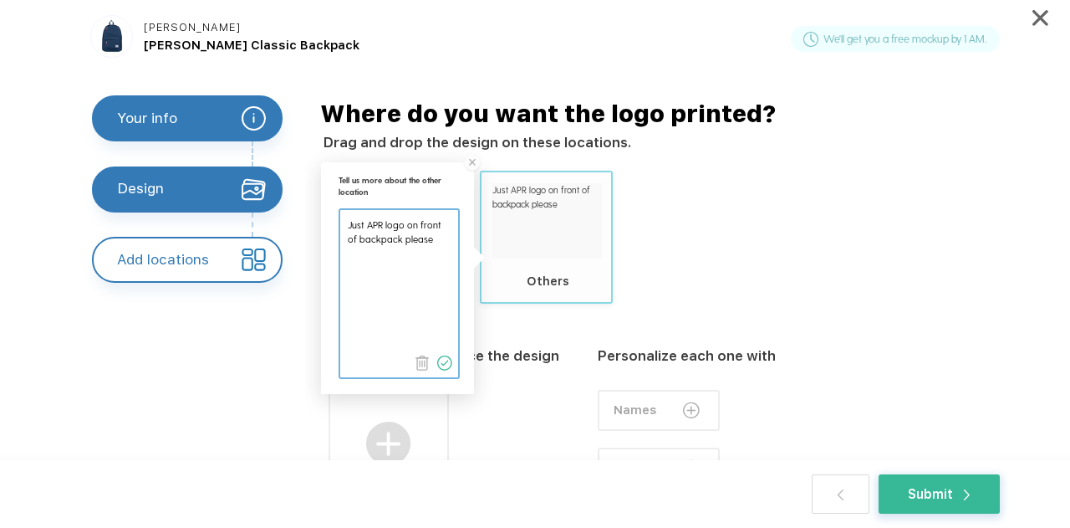
click at [427, 360] on img at bounding box center [422, 362] width 15 height 15
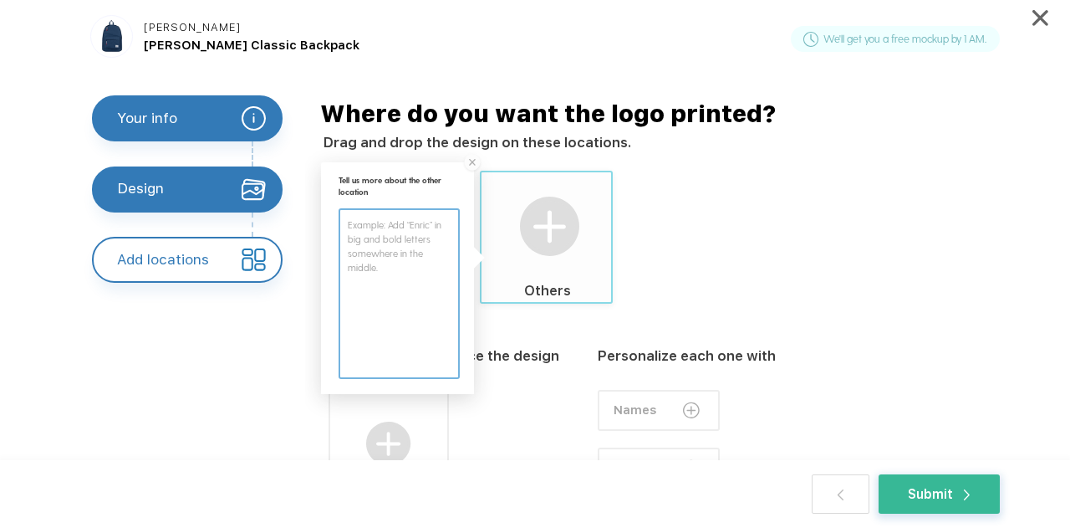
click at [821, 214] on div "Front Others Tell us more about the other location" at bounding box center [678, 237] width 706 height 132
click at [472, 166] on img at bounding box center [472, 162] width 20 height 20
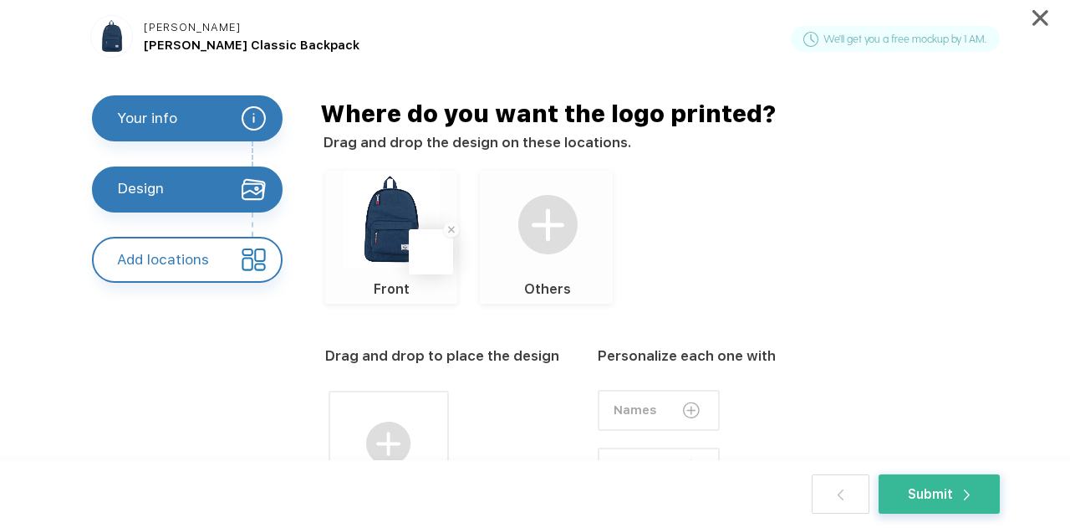
click at [404, 215] on img at bounding box center [392, 219] width 96 height 96
click at [779, 277] on div "Front Others" at bounding box center [678, 237] width 706 height 132
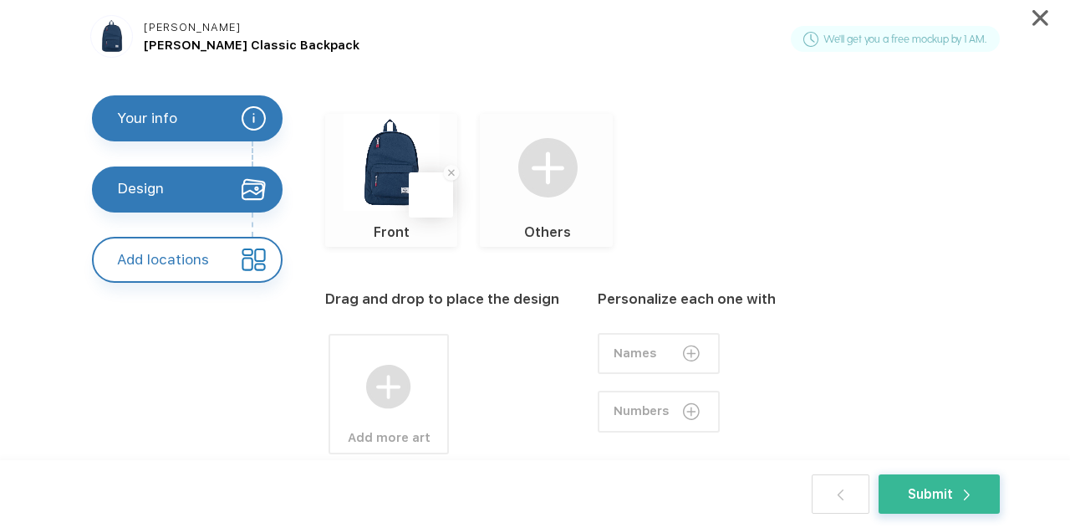
scroll to position [84, 0]
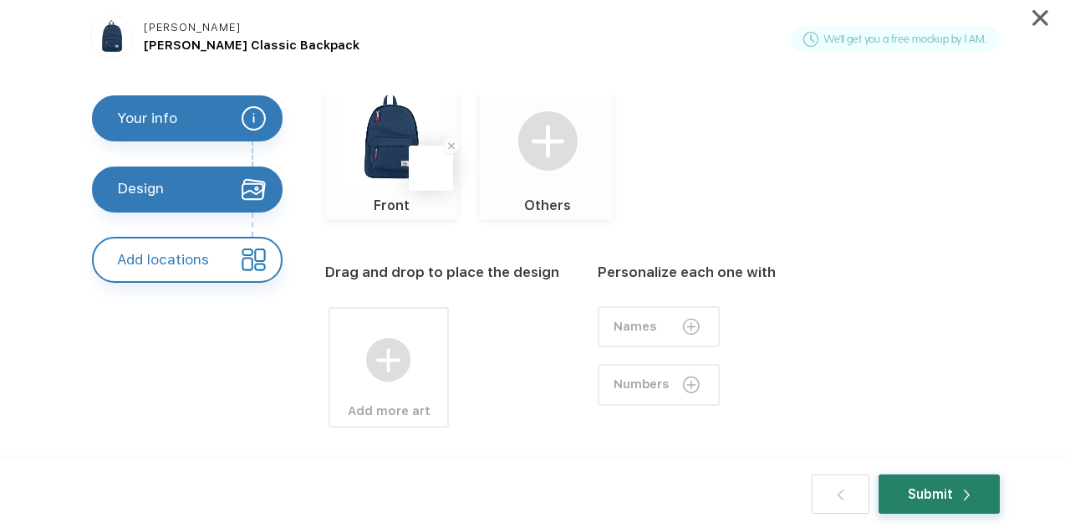
click at [914, 498] on div "Submit" at bounding box center [939, 493] width 62 height 19
